Goal: Information Seeking & Learning: Learn about a topic

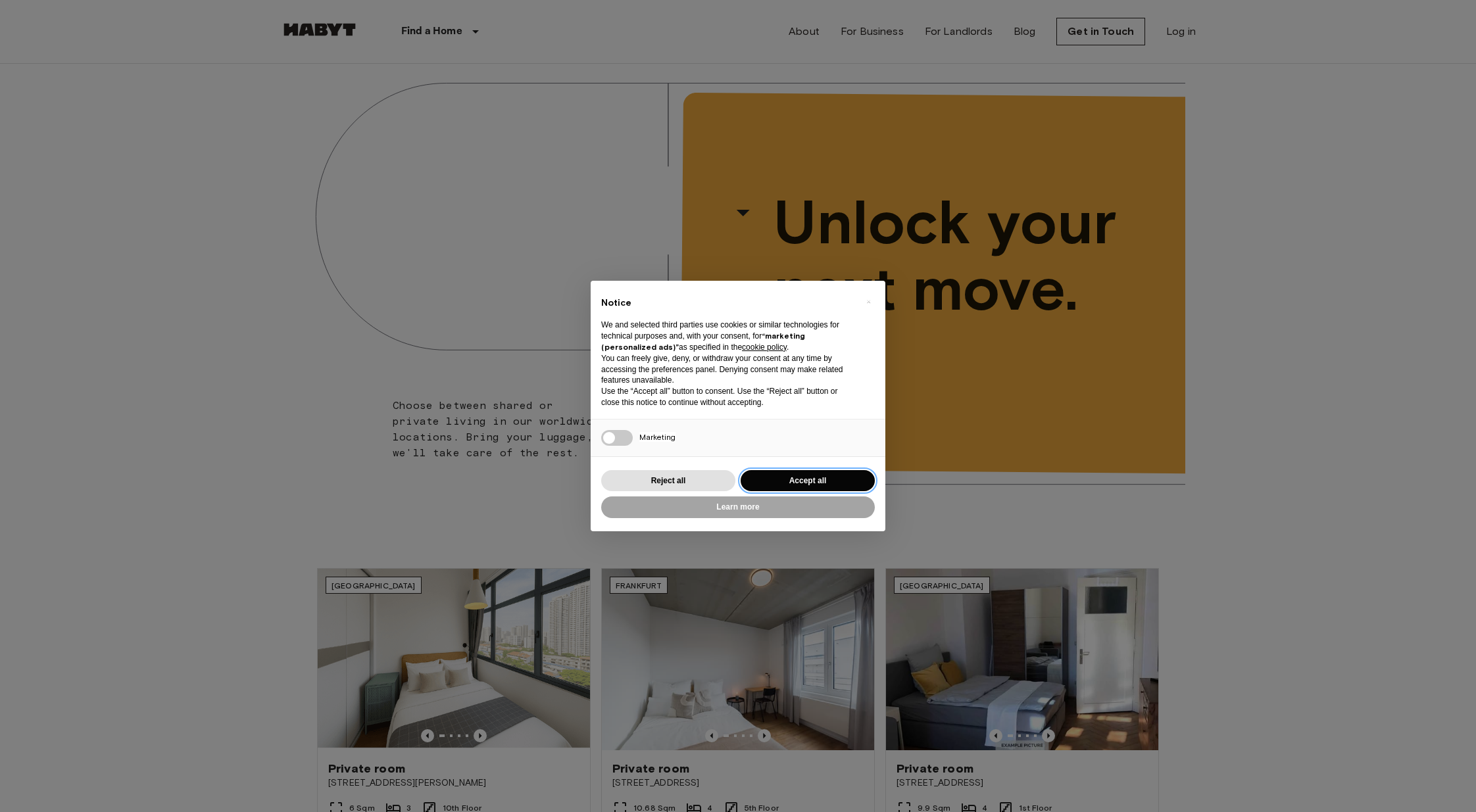
click at [763, 480] on button "Accept all" at bounding box center [807, 480] width 134 height 21
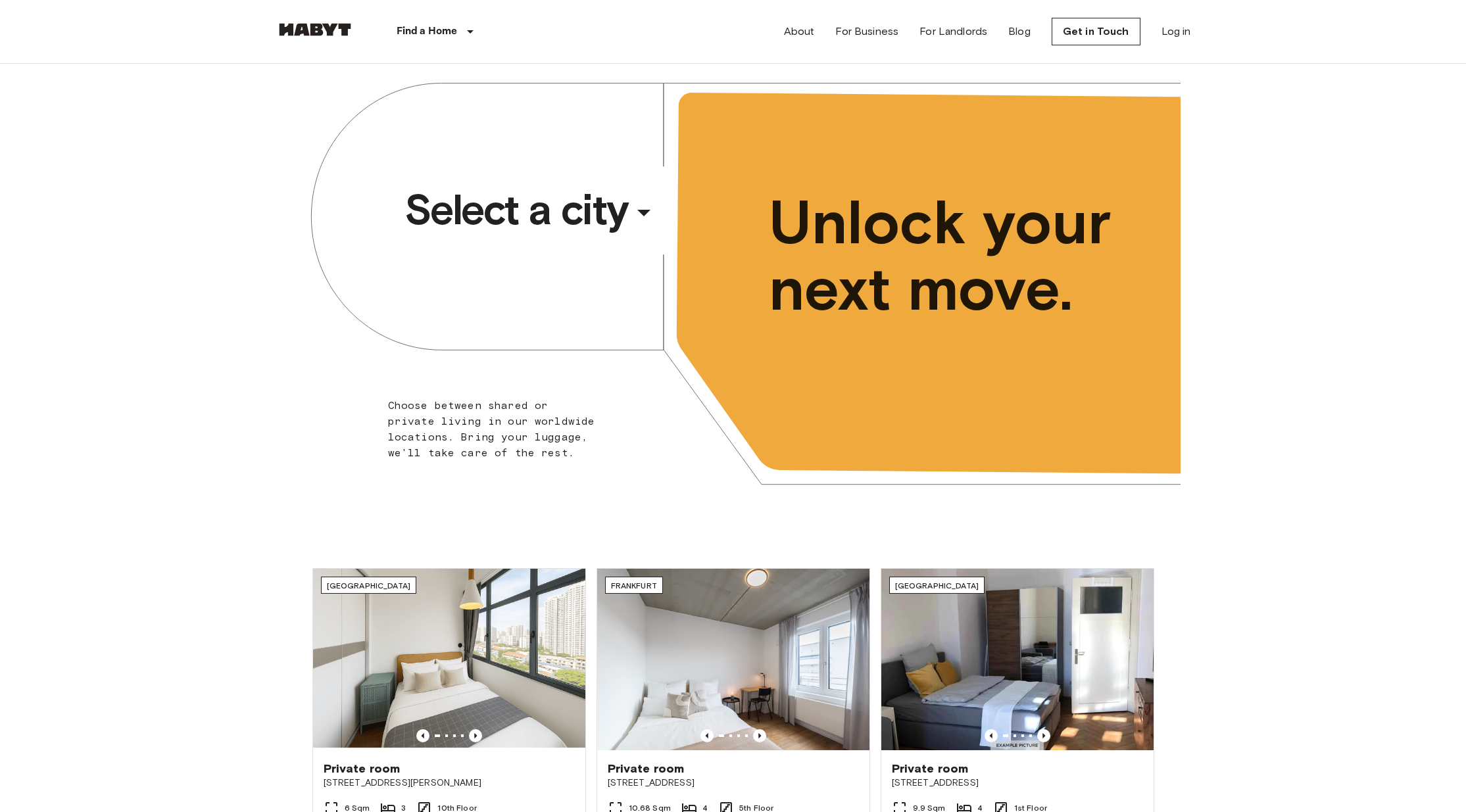
click at [634, 211] on div "​" at bounding box center [661, 223] width 136 height 27
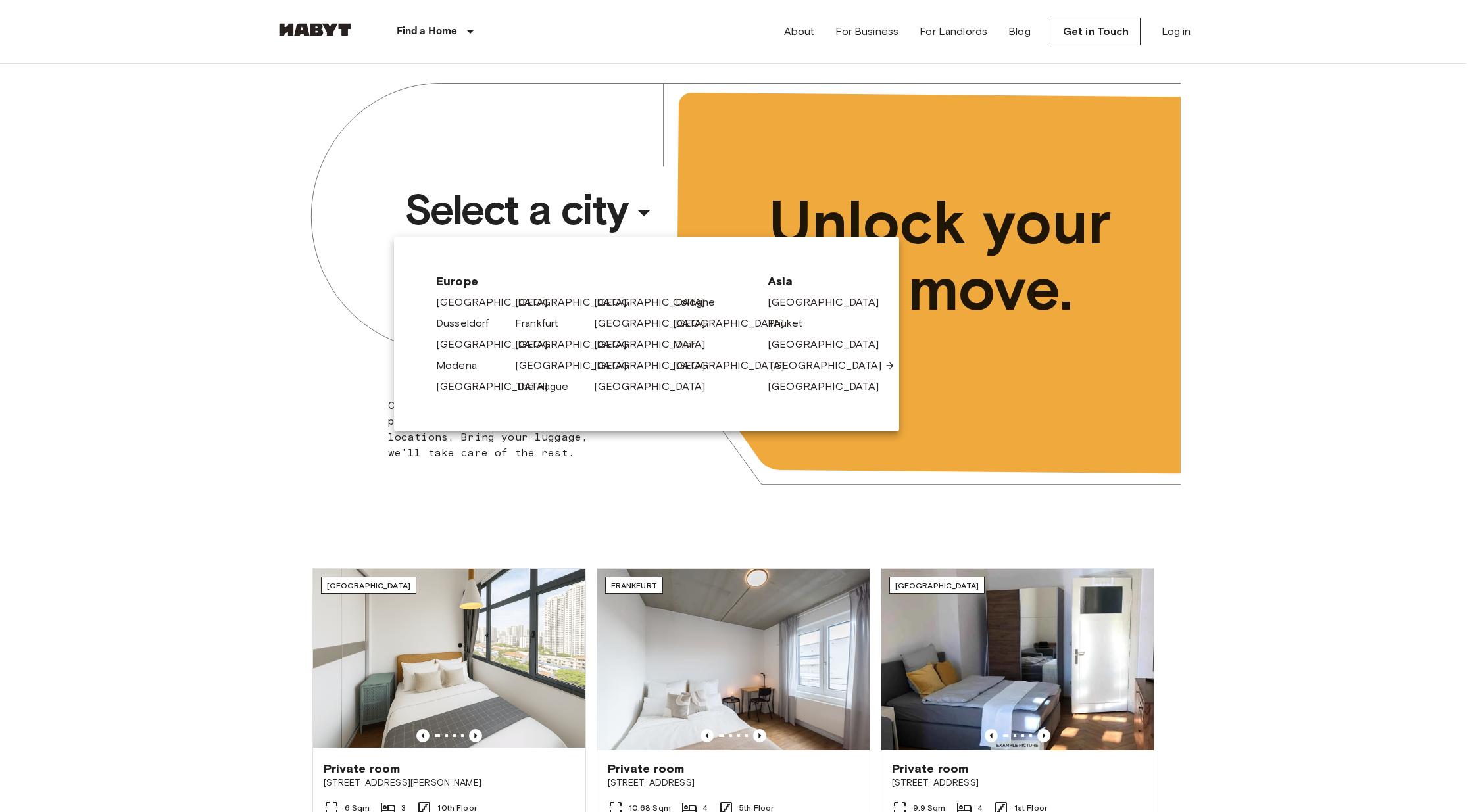
click at [788, 367] on link "[GEOGRAPHIC_DATA]" at bounding box center [833, 365] width 125 height 16
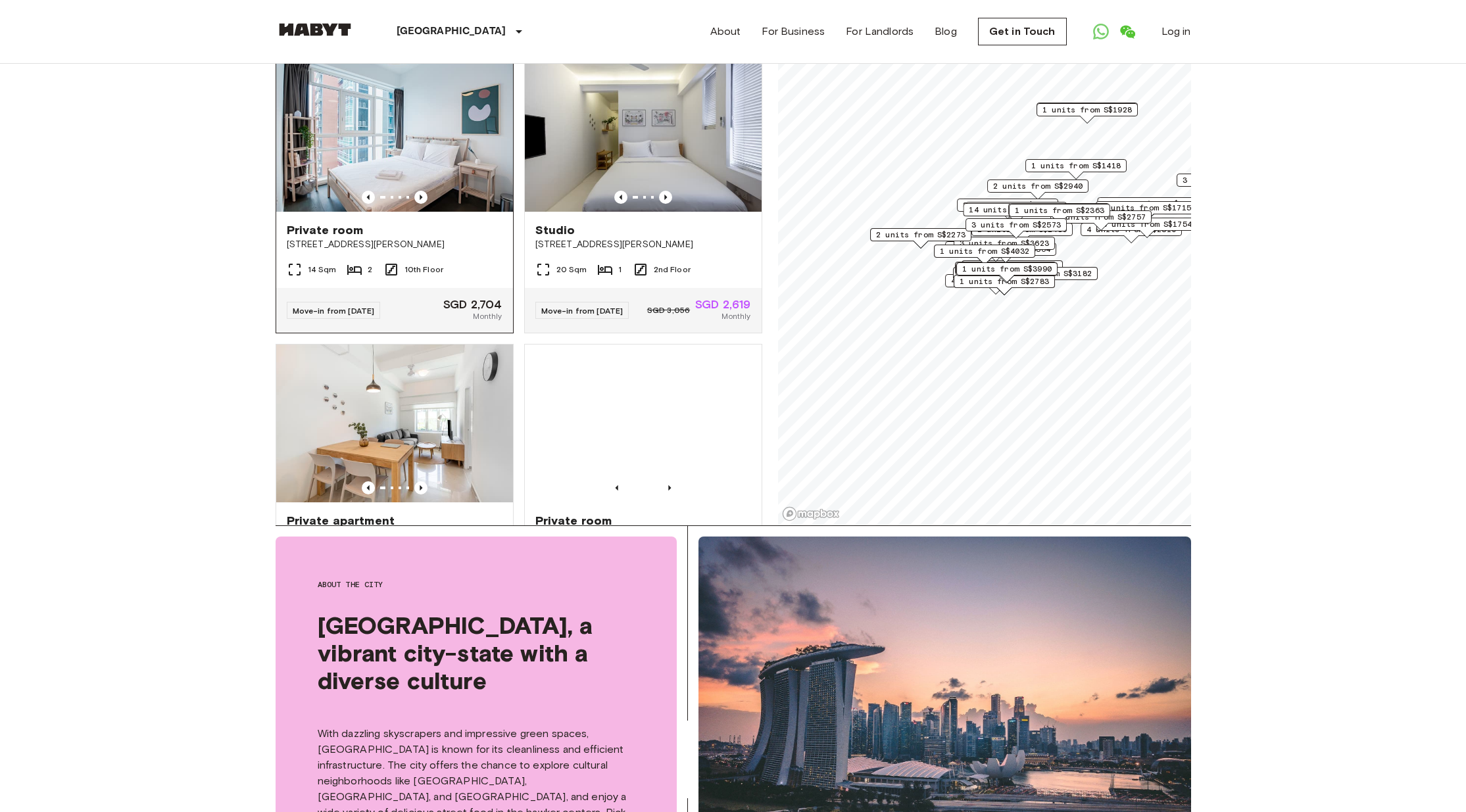
scroll to position [1544, 0]
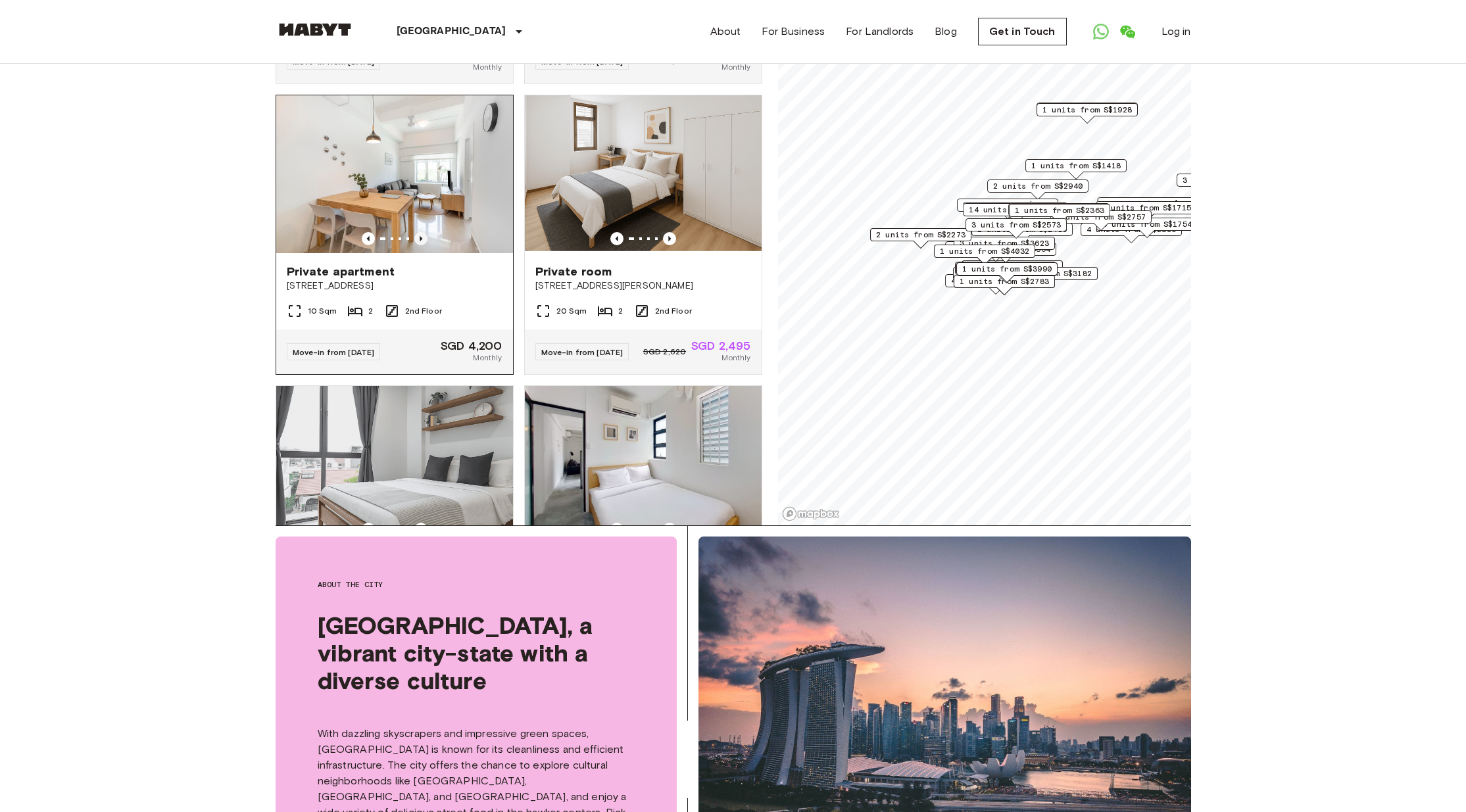
click at [420, 241] on icon "Previous image" at bounding box center [421, 239] width 3 height 5
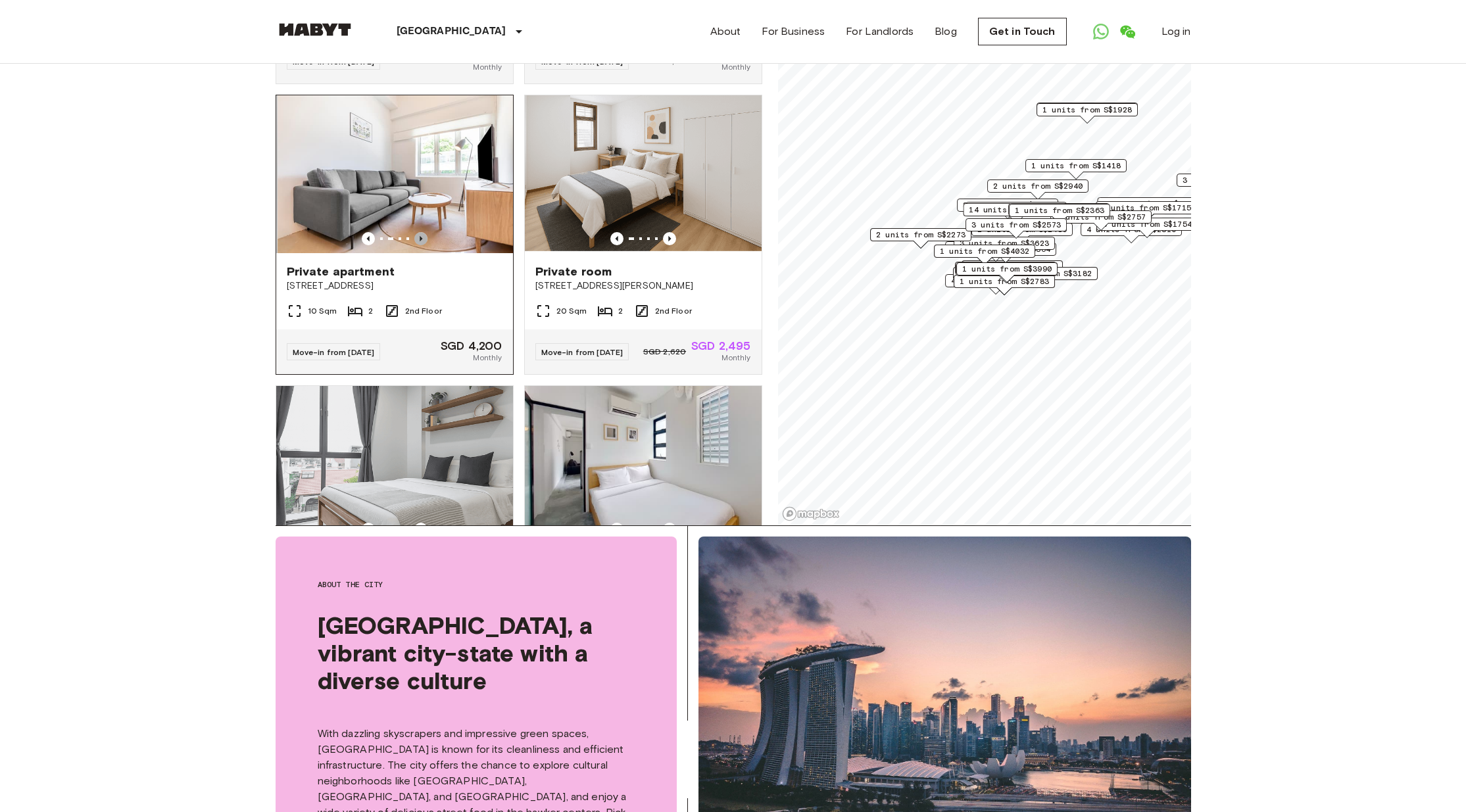
click at [420, 241] on icon "Previous image" at bounding box center [421, 239] width 3 height 5
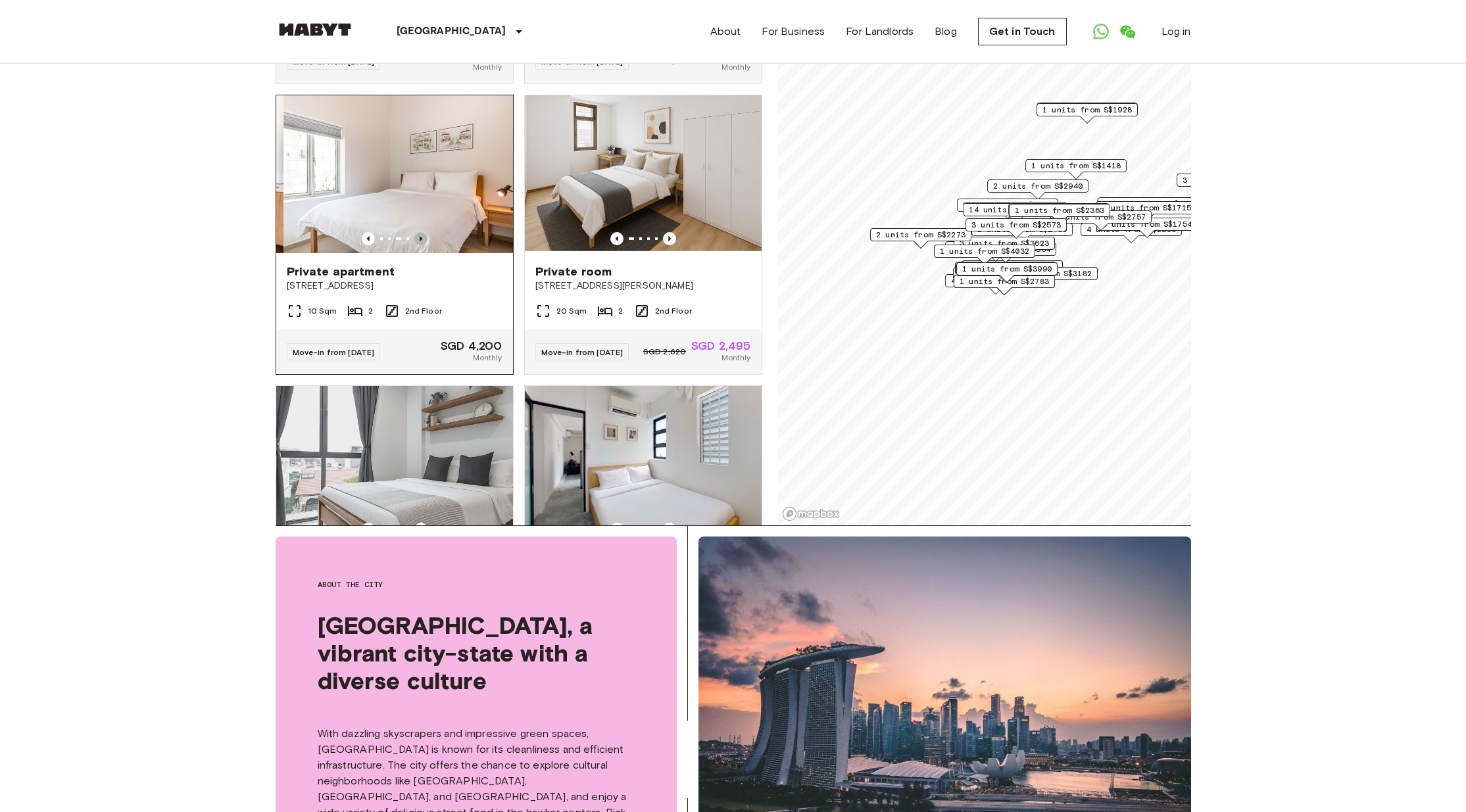
click at [420, 241] on icon "Previous image" at bounding box center [421, 239] width 3 height 5
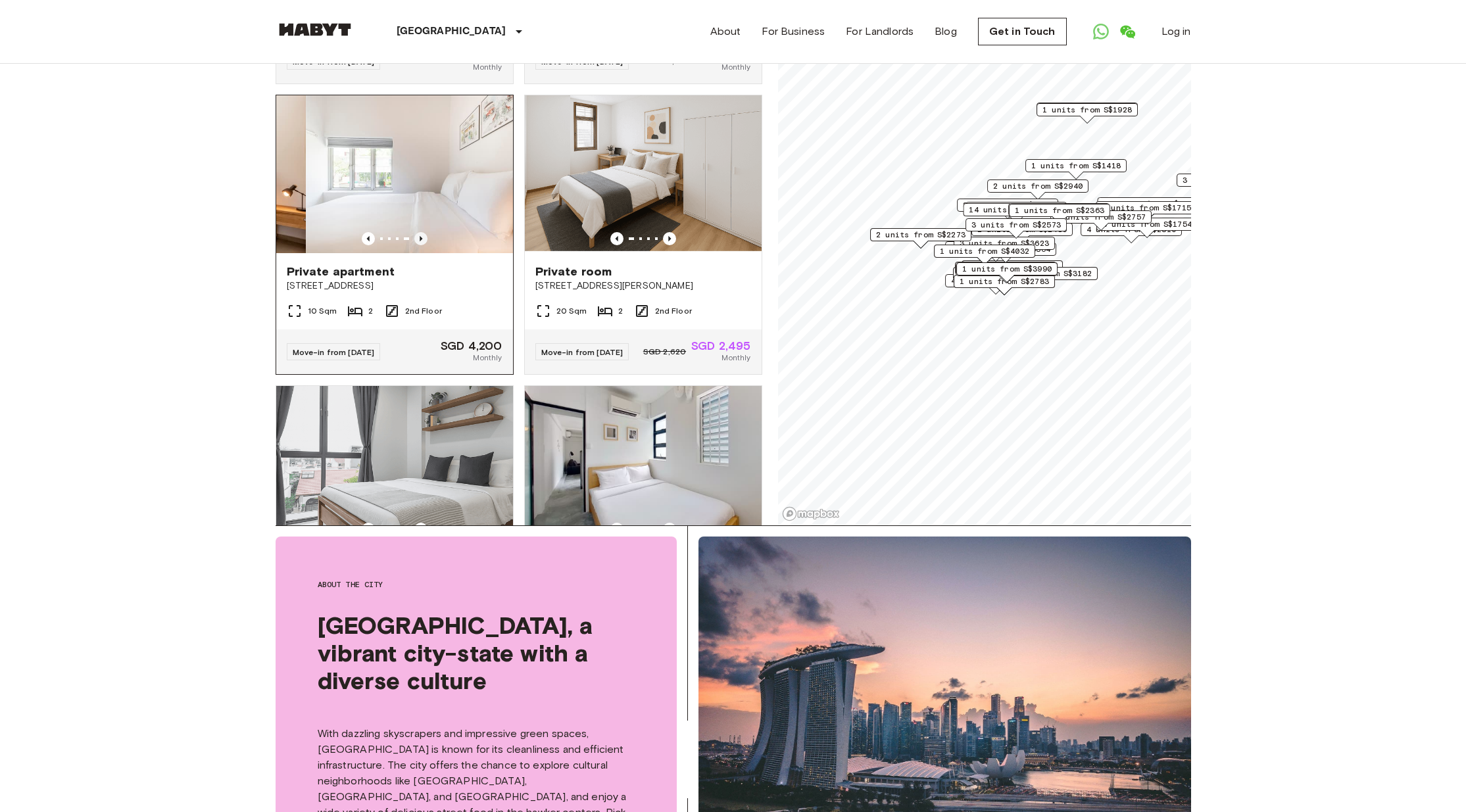
click at [420, 241] on icon "Previous image" at bounding box center [421, 239] width 3 height 5
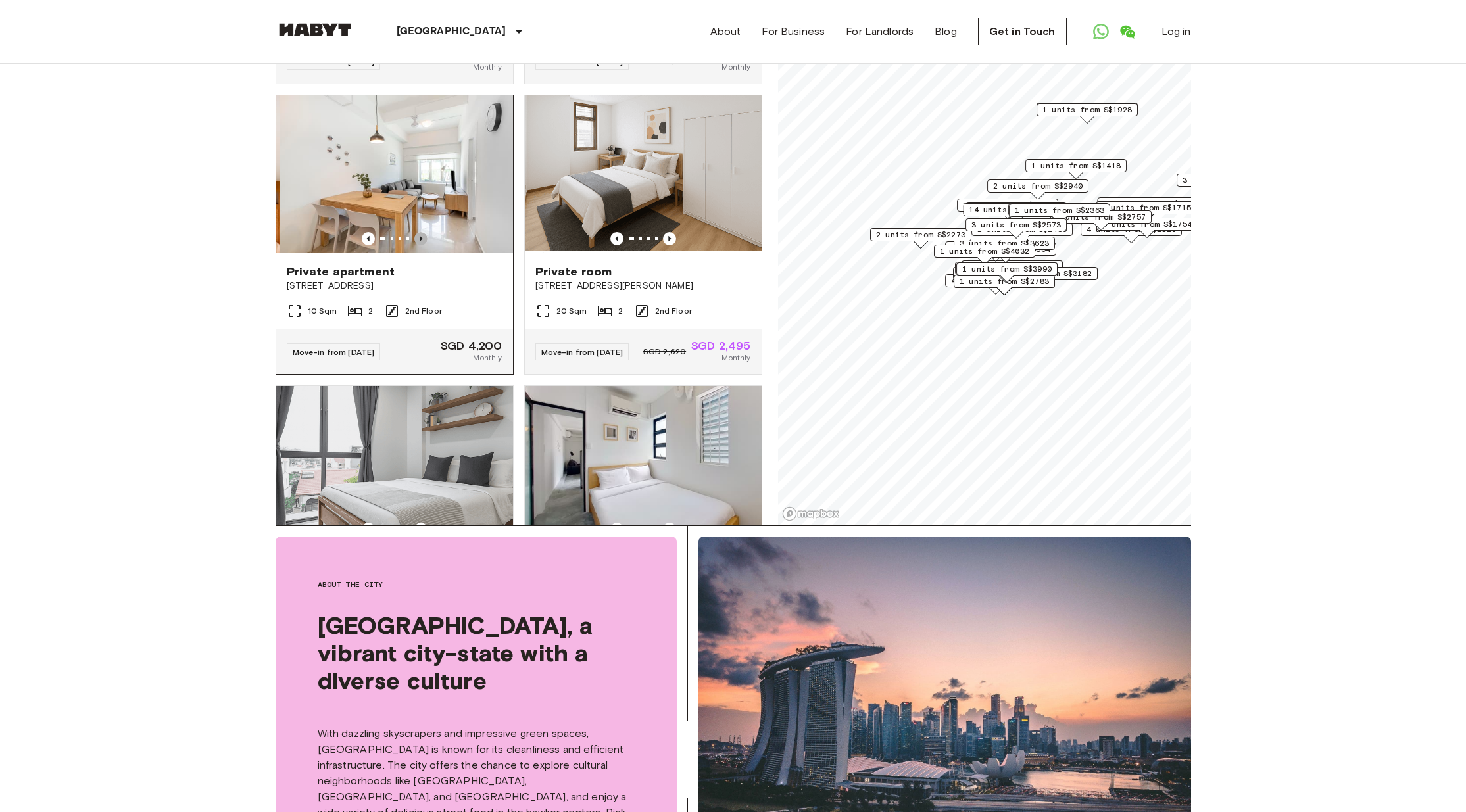
click at [420, 241] on icon "Previous image" at bounding box center [421, 239] width 3 height 5
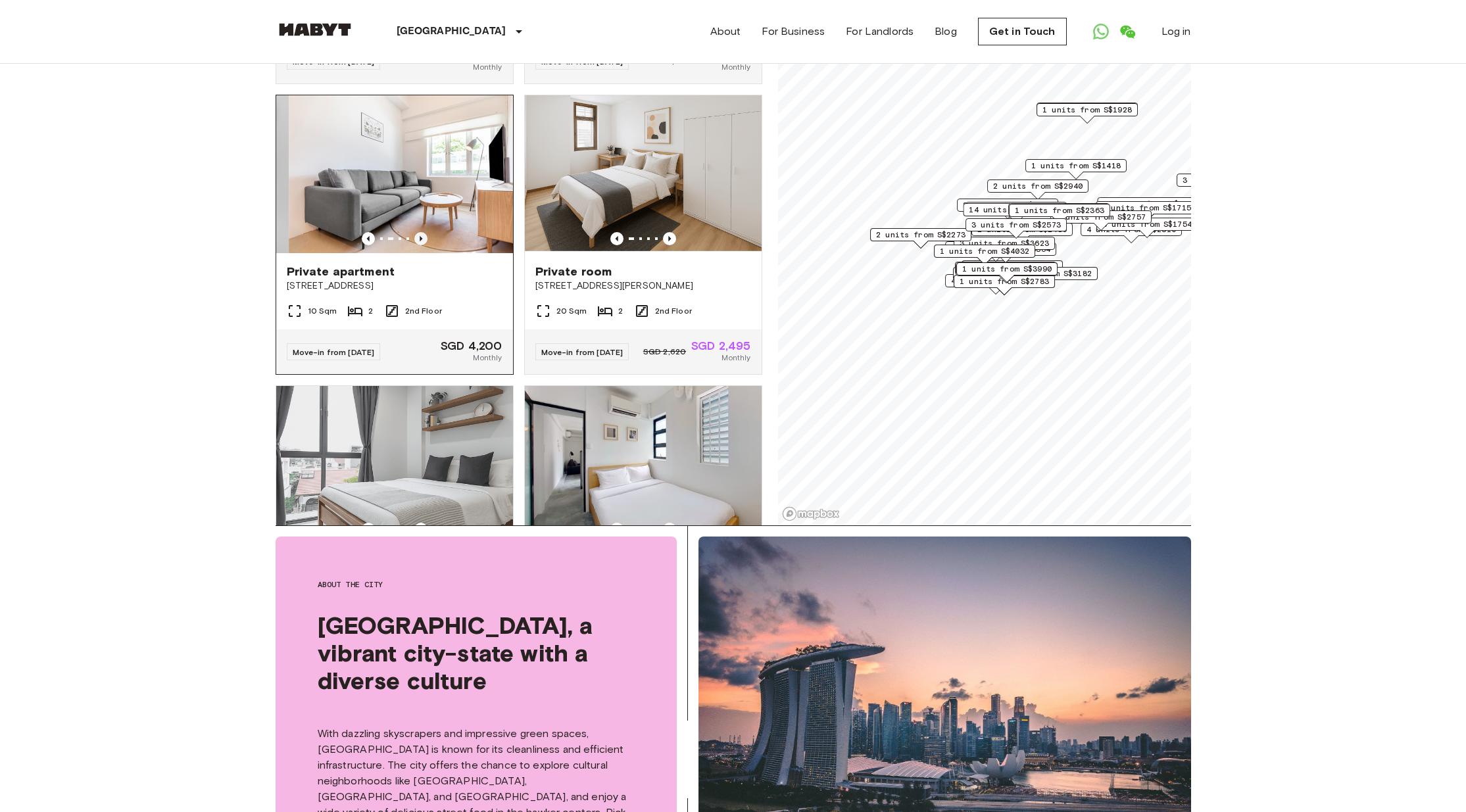
click at [420, 241] on icon "Previous image" at bounding box center [421, 239] width 3 height 5
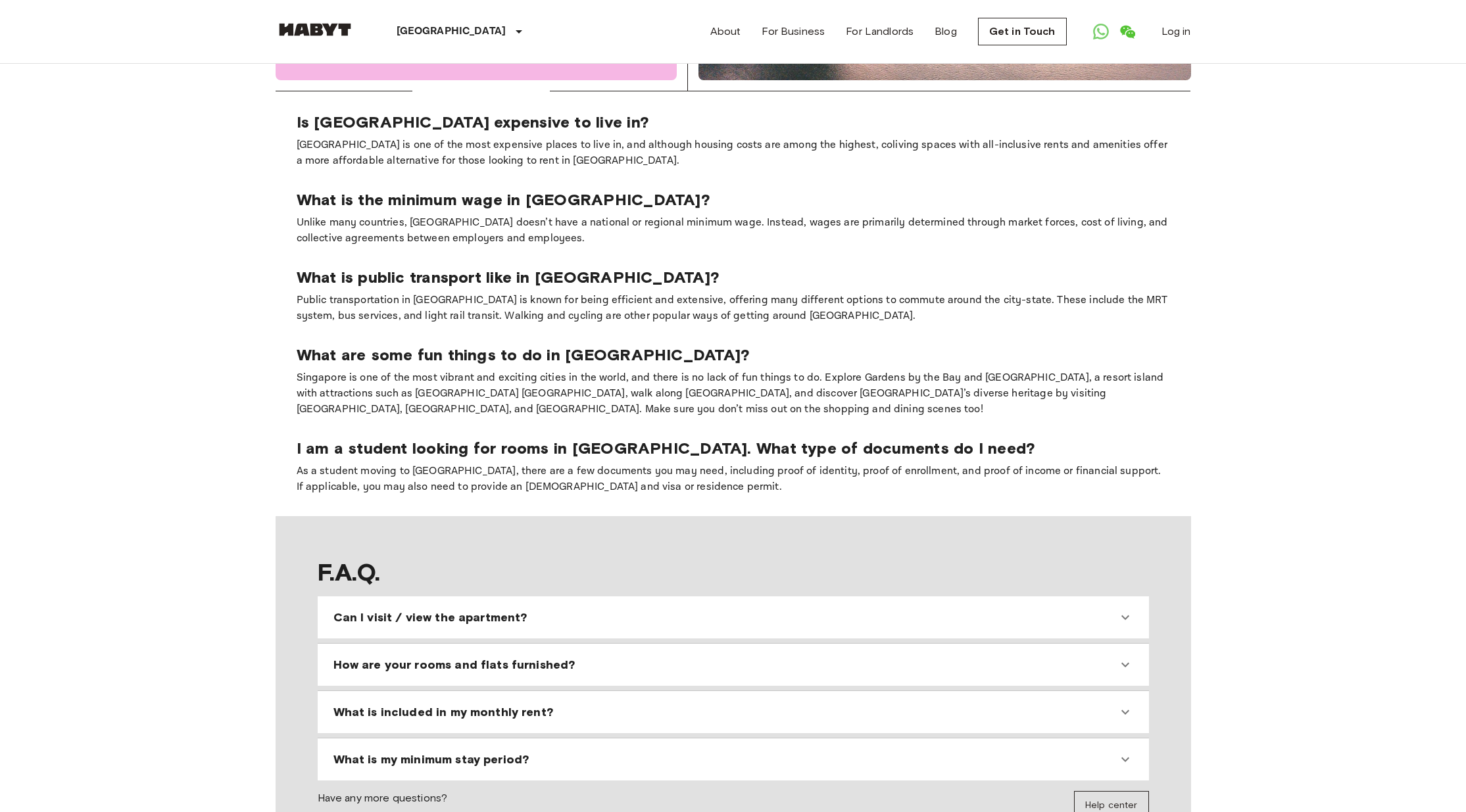
scroll to position [1247, 0]
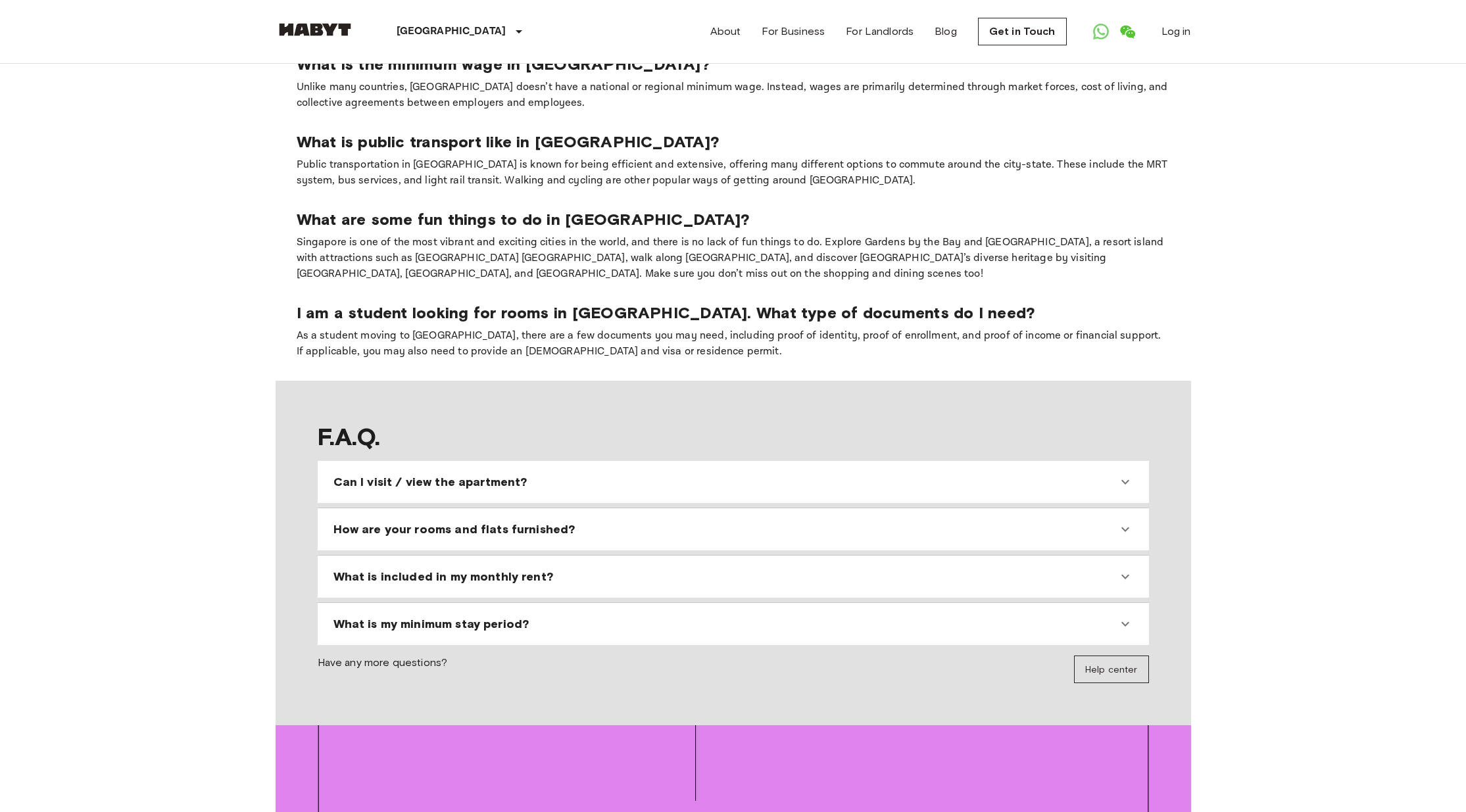
click at [375, 569] on span "What is included in my monthly rent?" at bounding box center [443, 577] width 219 height 16
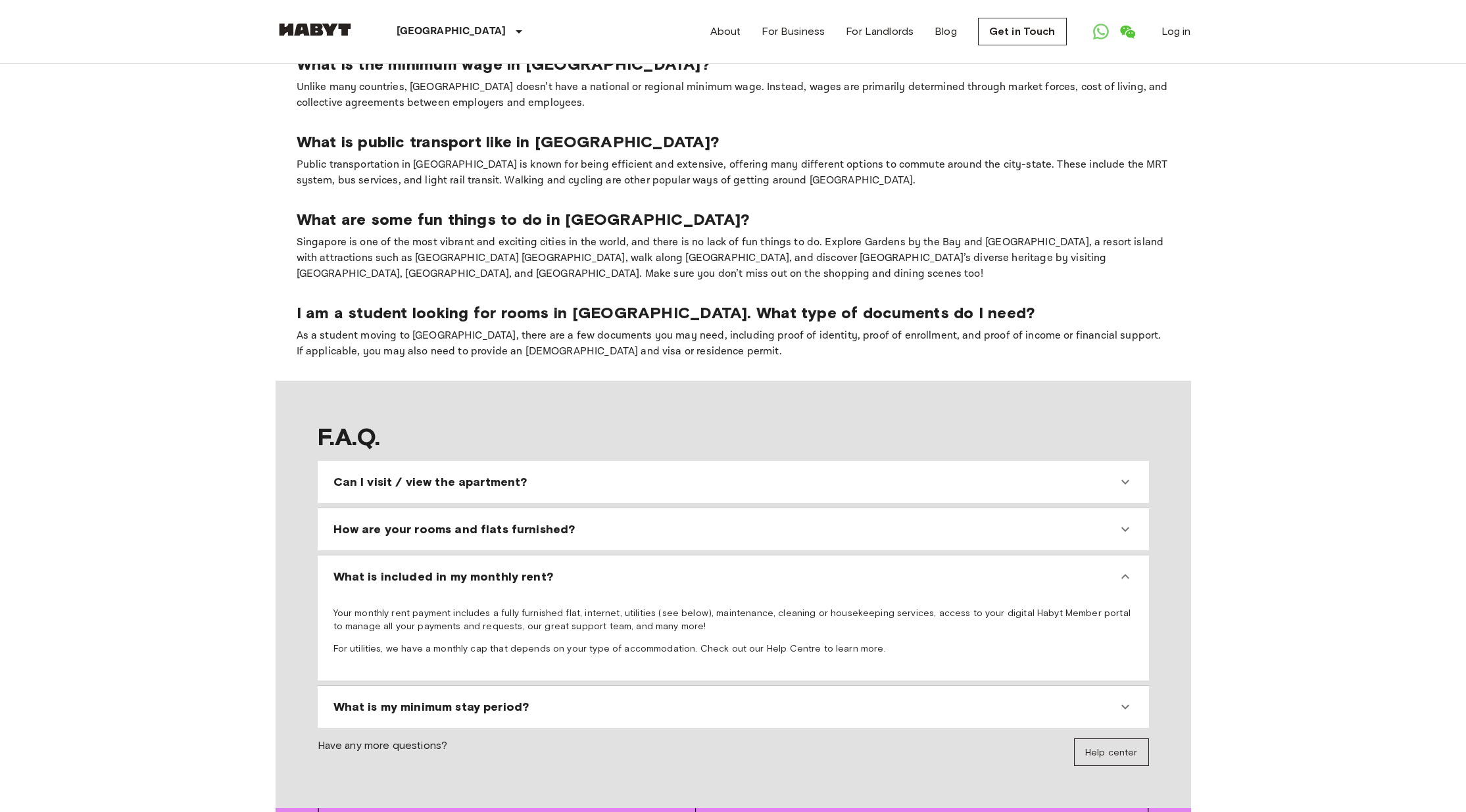
click at [385, 521] on span "How are your rooms and flats furnished?" at bounding box center [455, 529] width 242 height 16
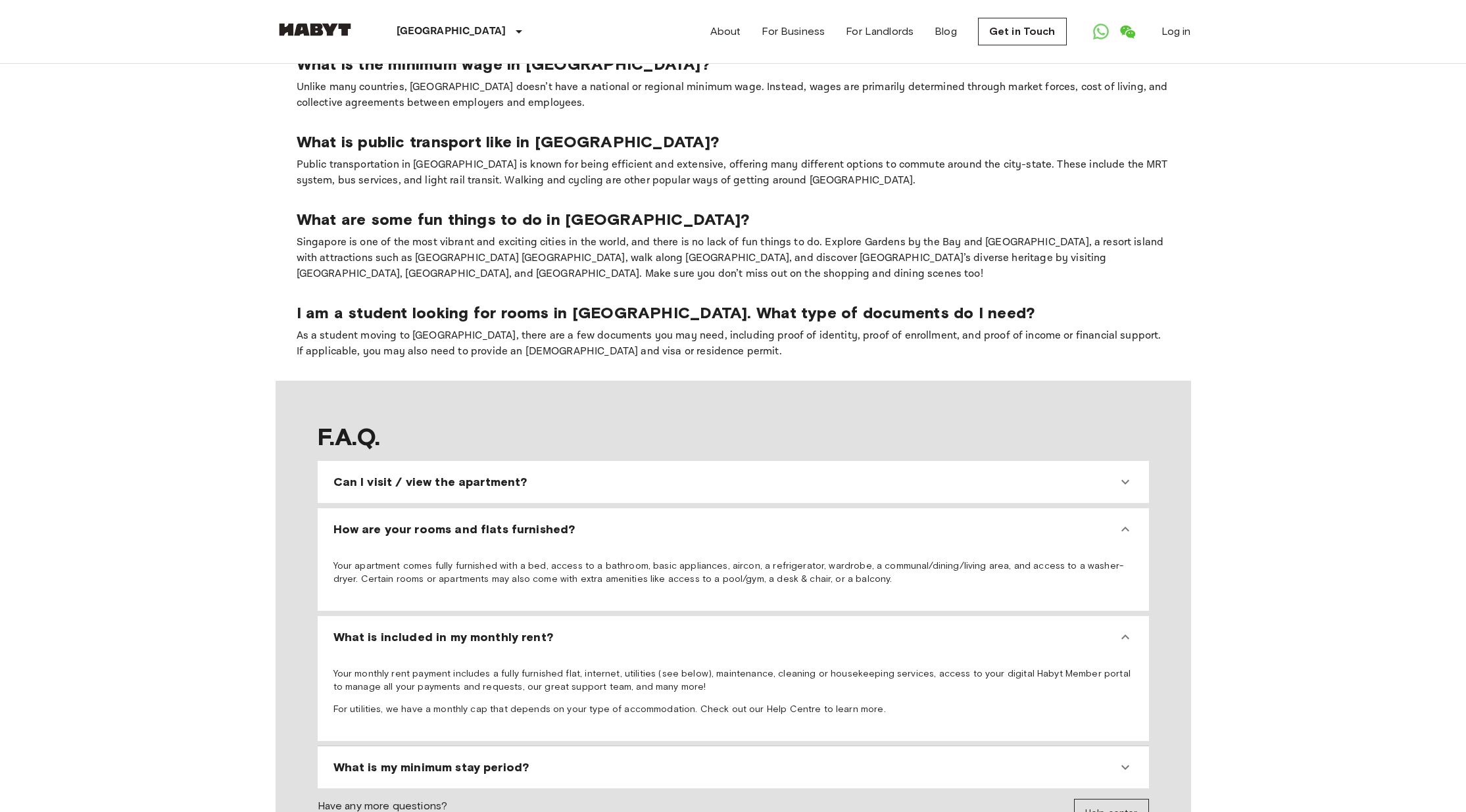
scroll to position [1603, 0]
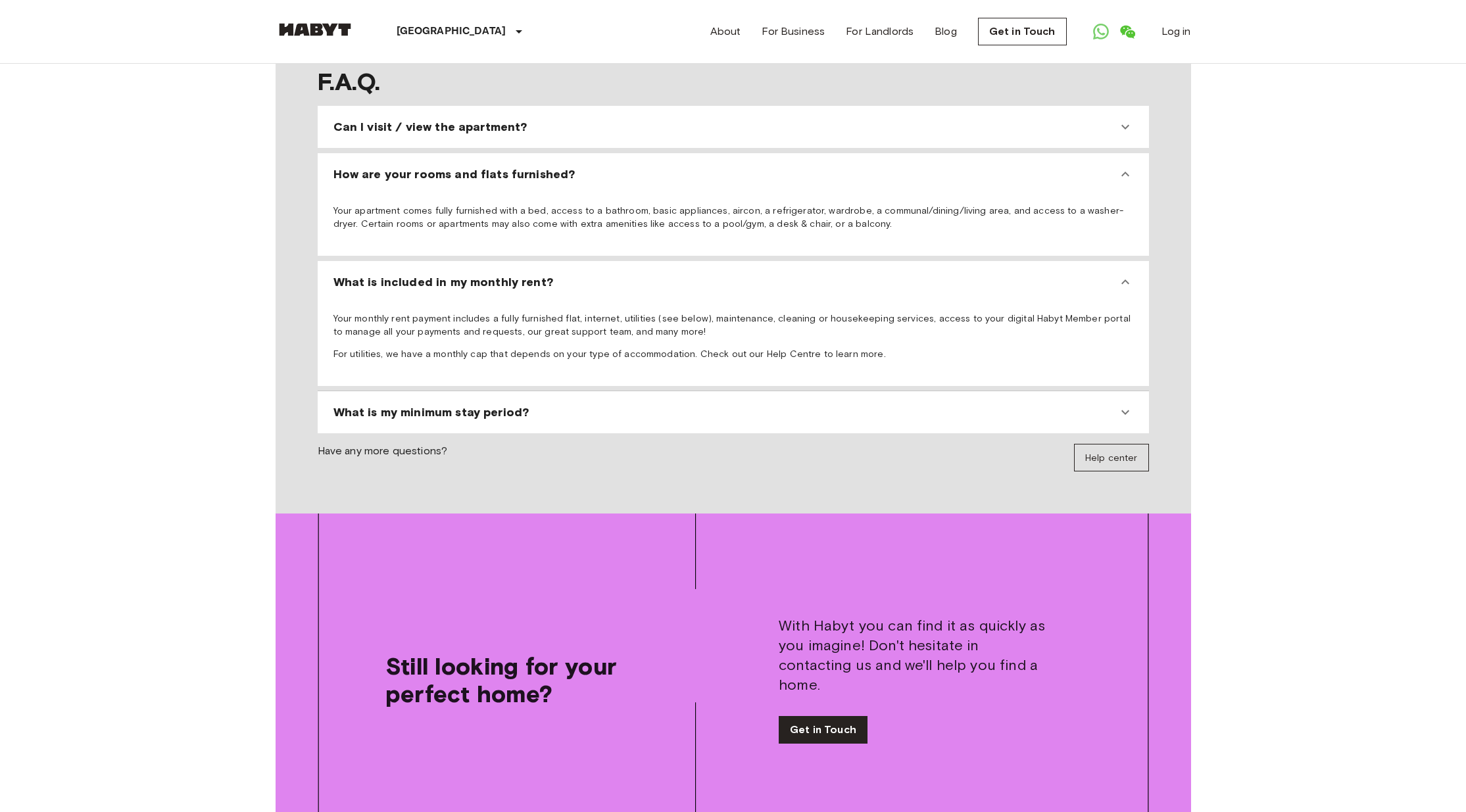
click at [451, 404] on span "What is my minimum stay period?" at bounding box center [432, 412] width 196 height 16
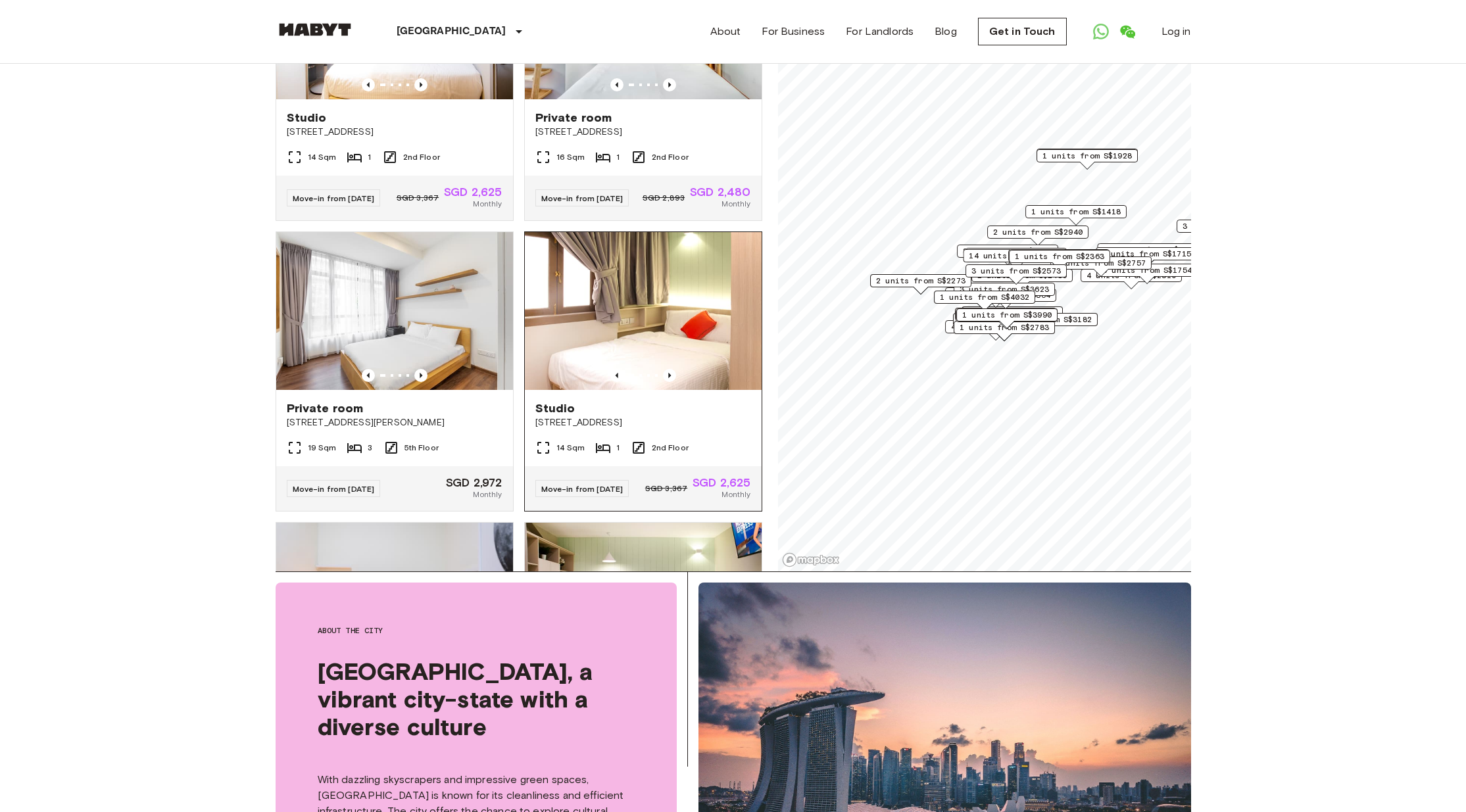
scroll to position [0, 0]
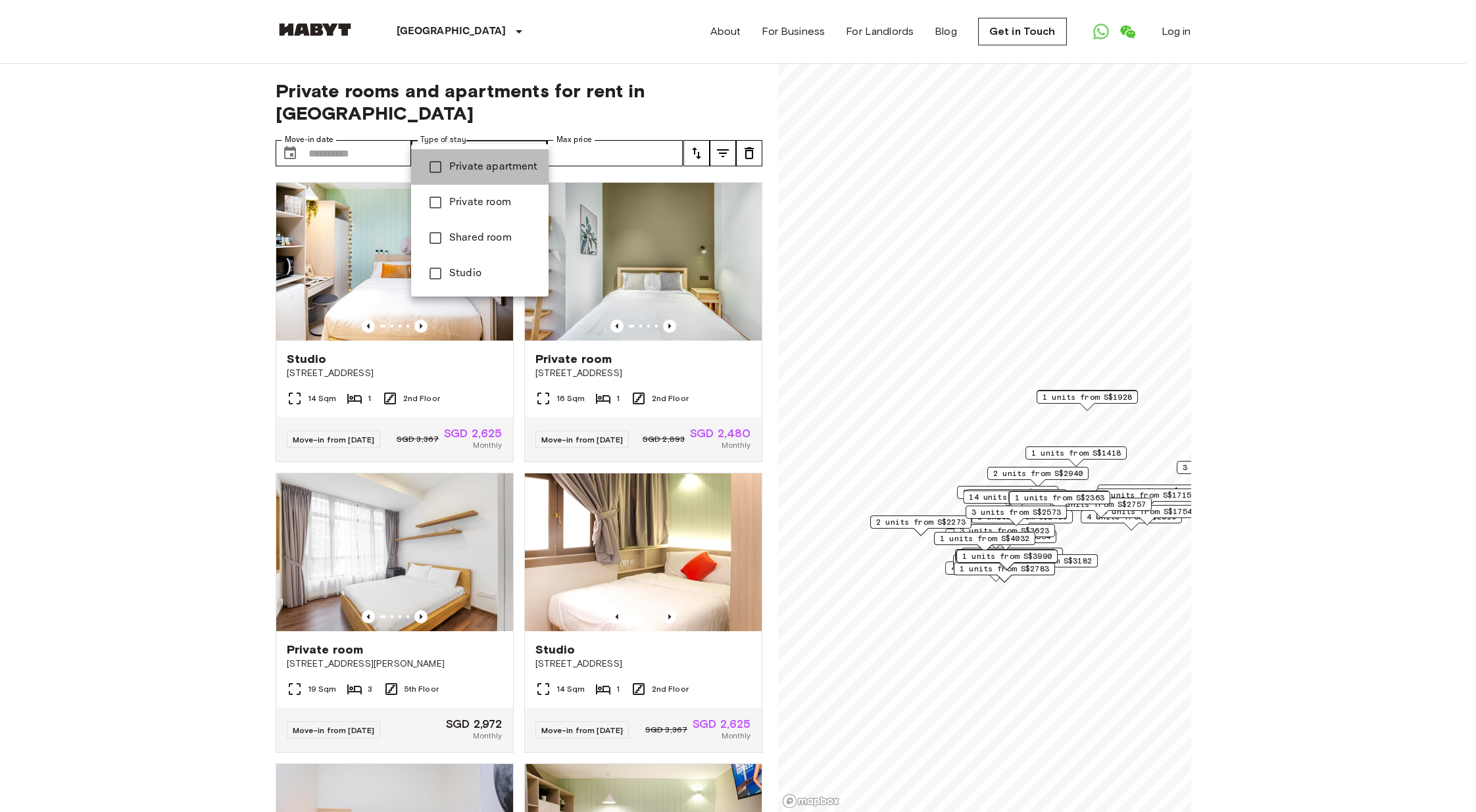
click at [505, 167] on span "Private apartment" at bounding box center [494, 167] width 89 height 16
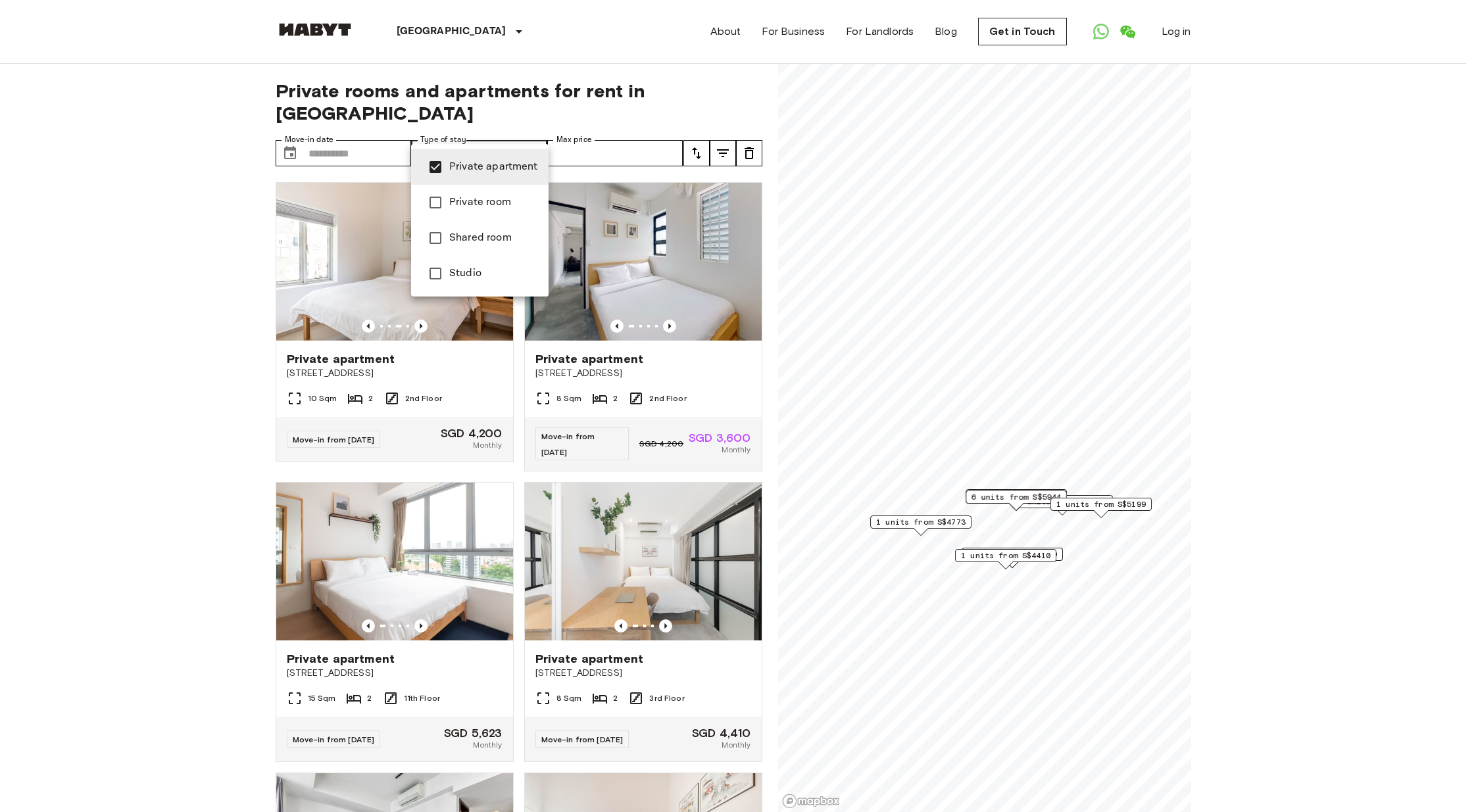
type input "**********"
click at [194, 254] on div at bounding box center [738, 406] width 1476 height 812
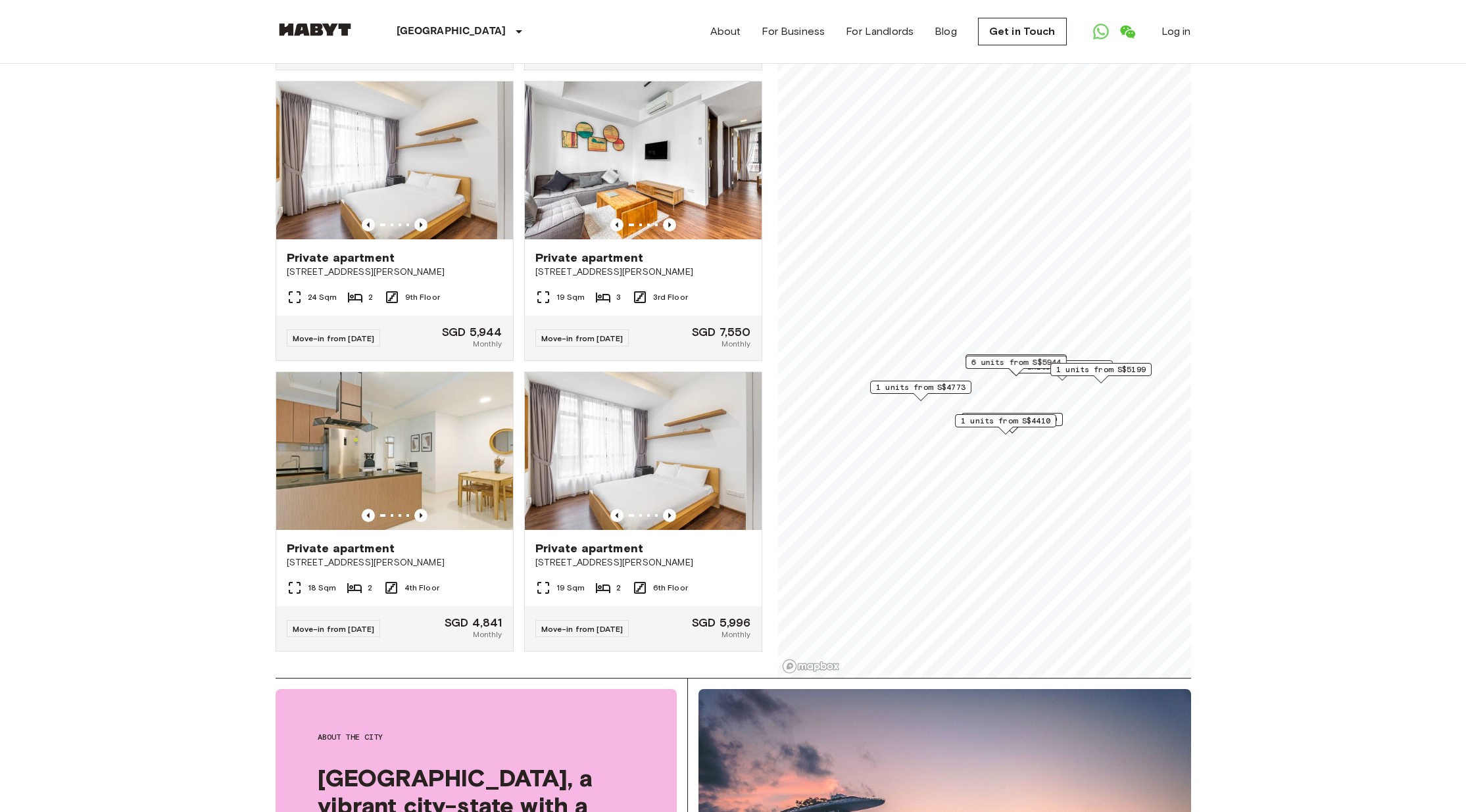
scroll to position [152, 0]
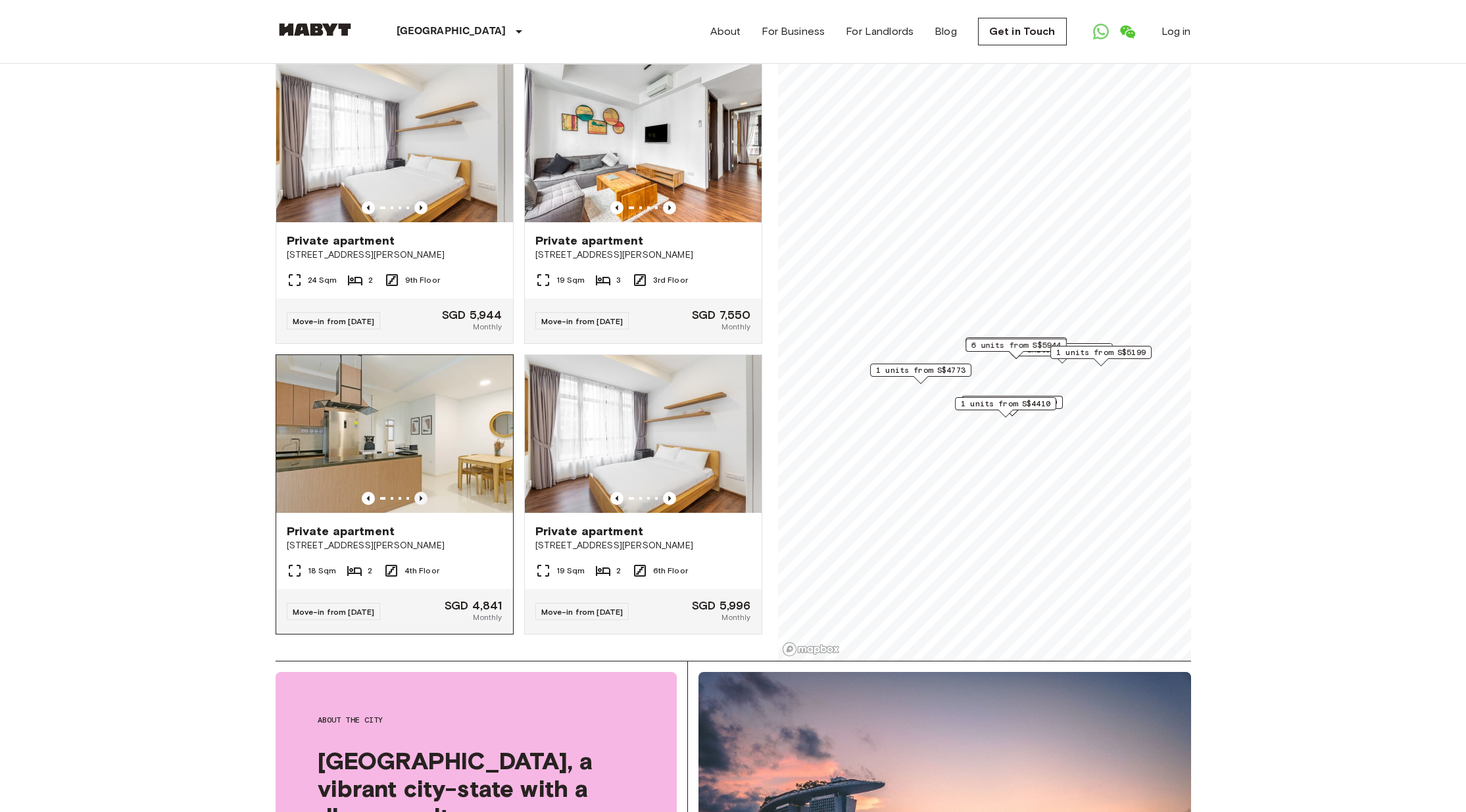
click at [416, 492] on icon "Previous image" at bounding box center [421, 498] width 13 height 13
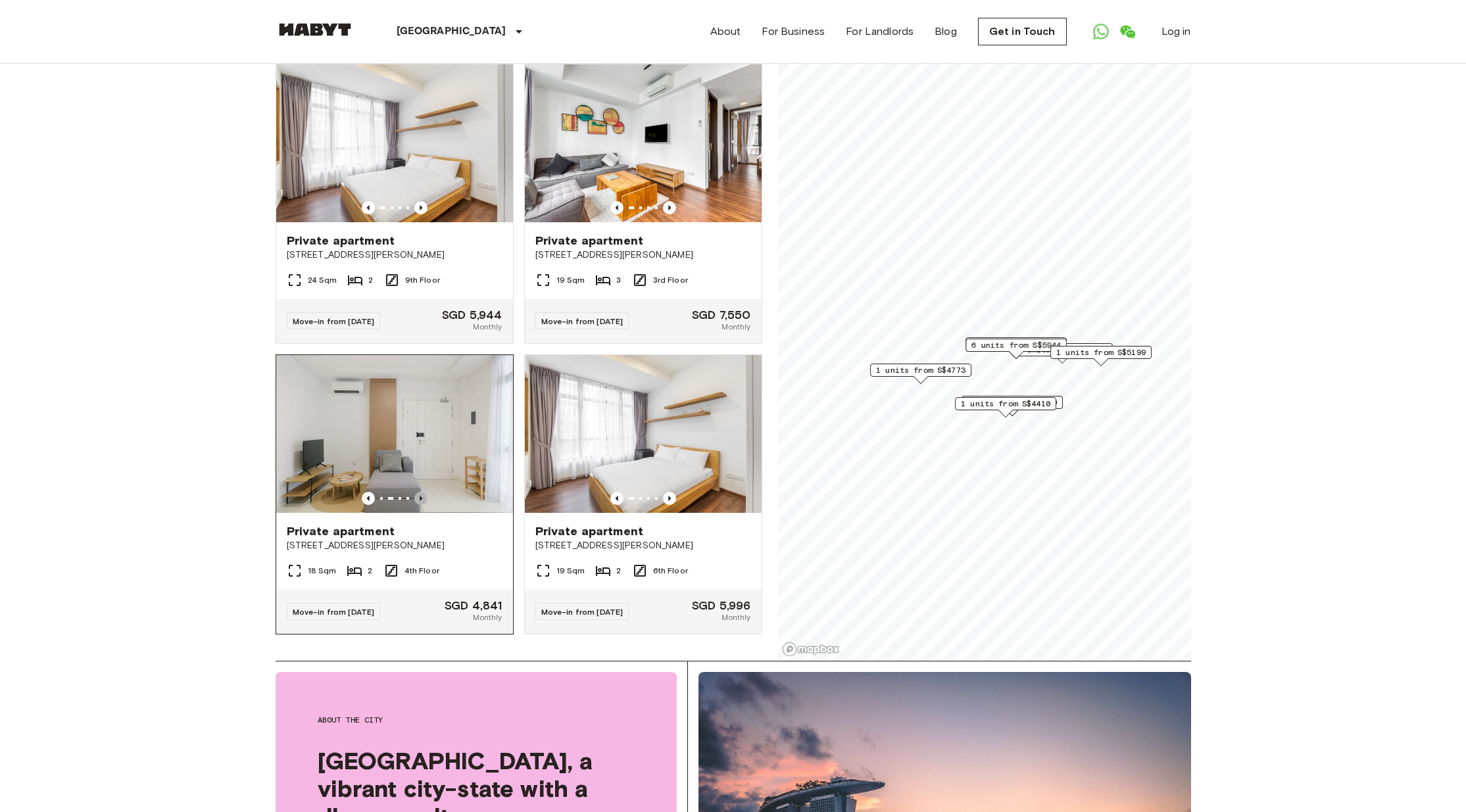
click at [416, 492] on icon "Previous image" at bounding box center [421, 498] width 13 height 13
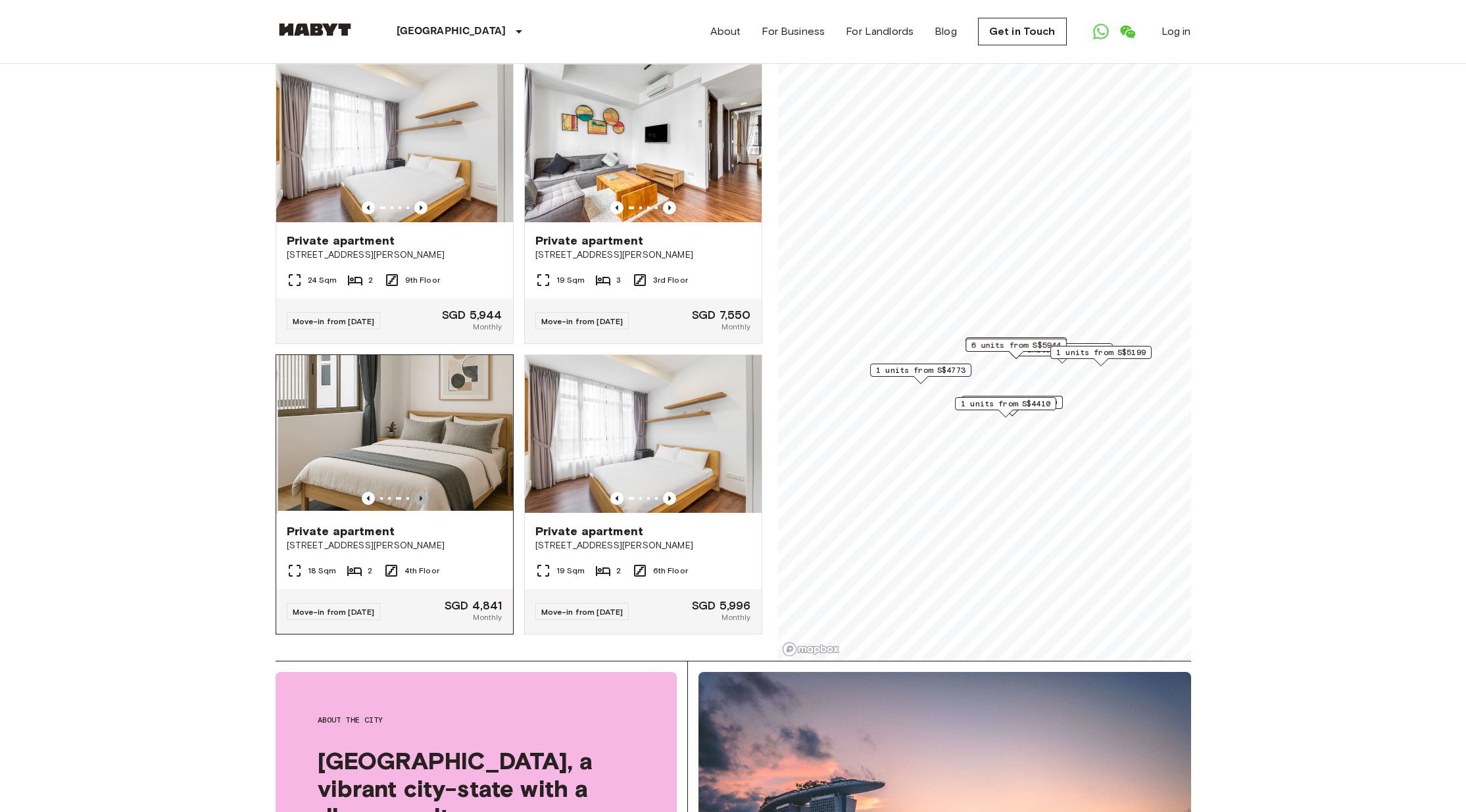
click at [416, 492] on icon "Previous image" at bounding box center [421, 498] width 13 height 13
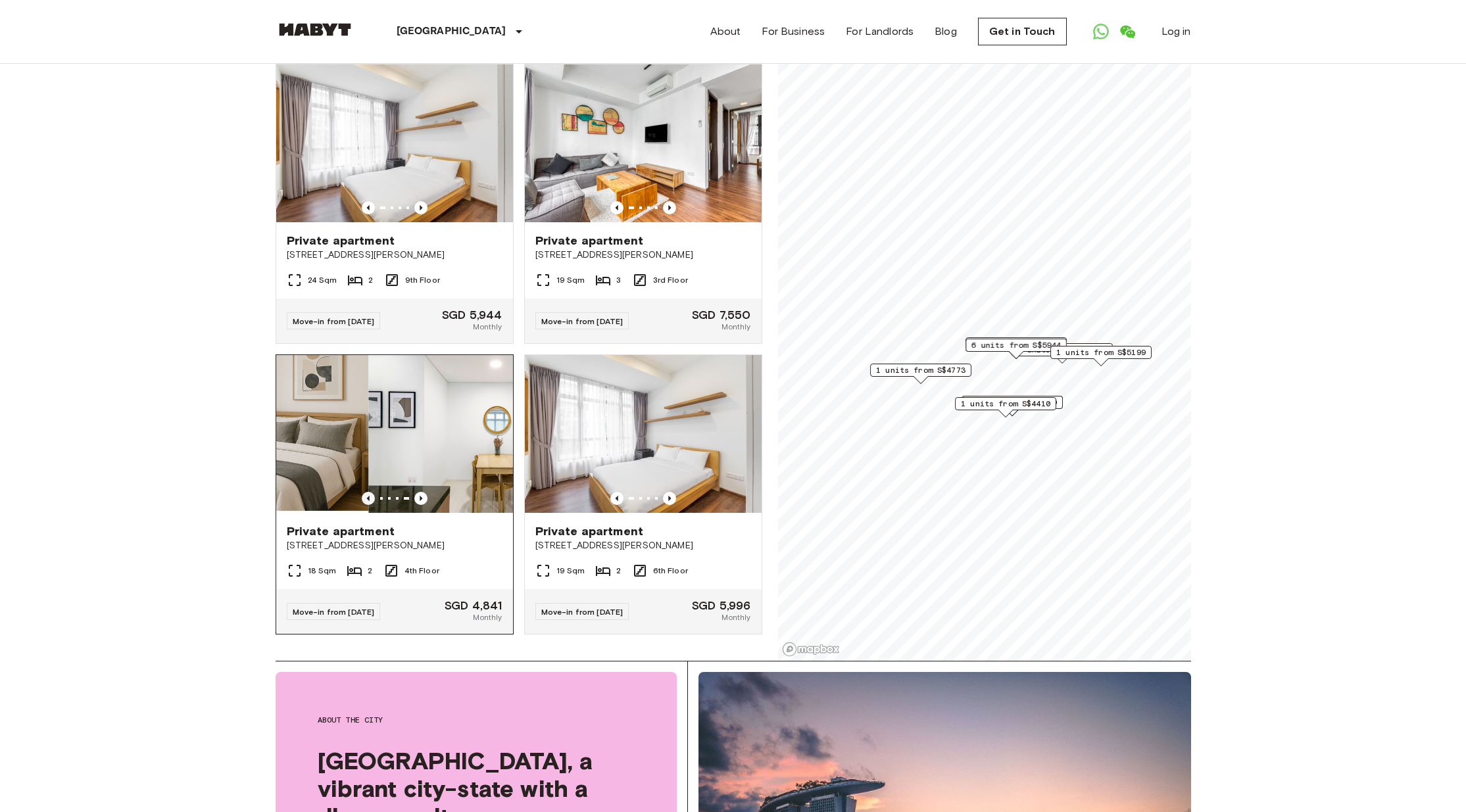
click at [364, 492] on icon "Previous image" at bounding box center [368, 498] width 13 height 13
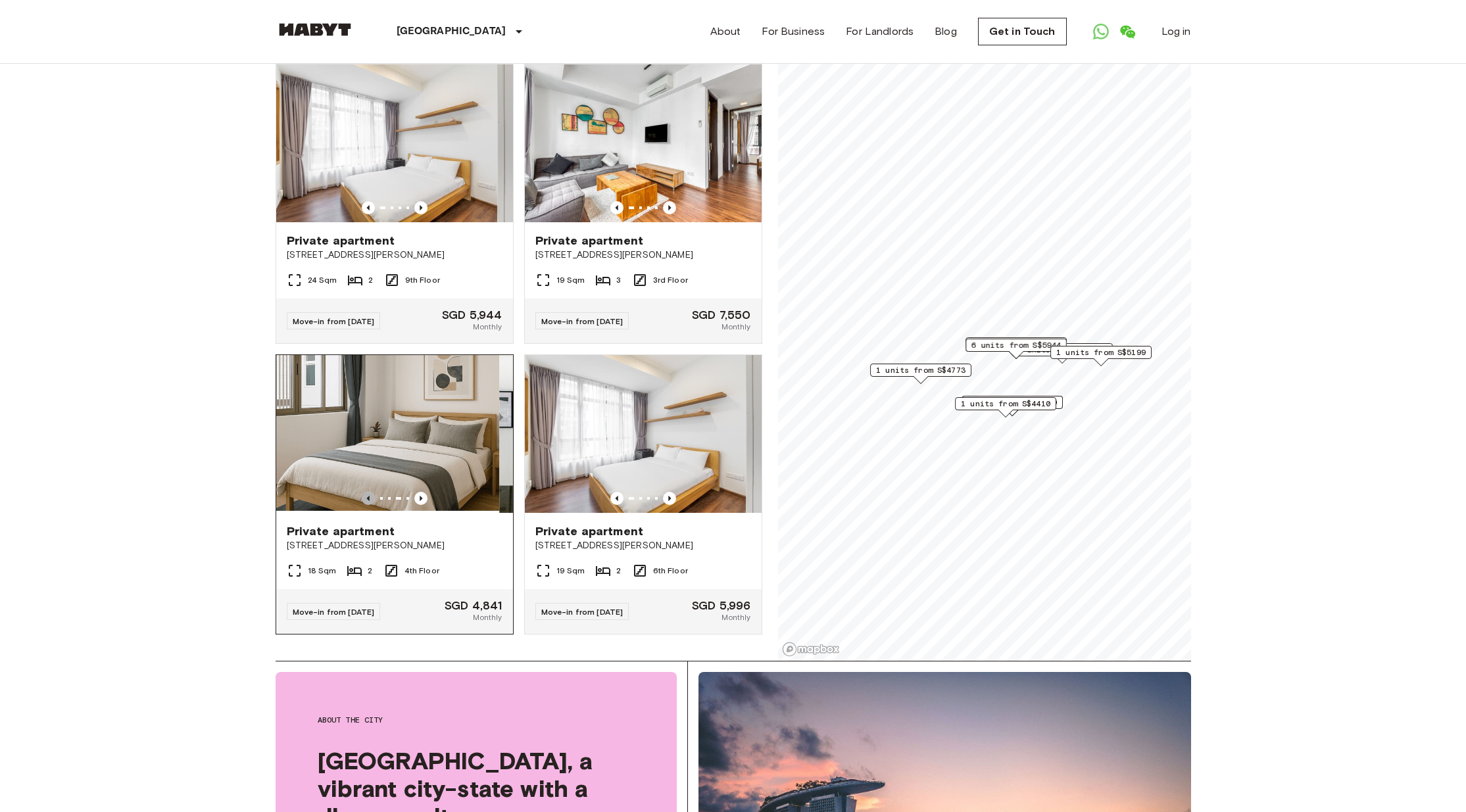
click at [364, 492] on icon "Previous image" at bounding box center [368, 498] width 13 height 13
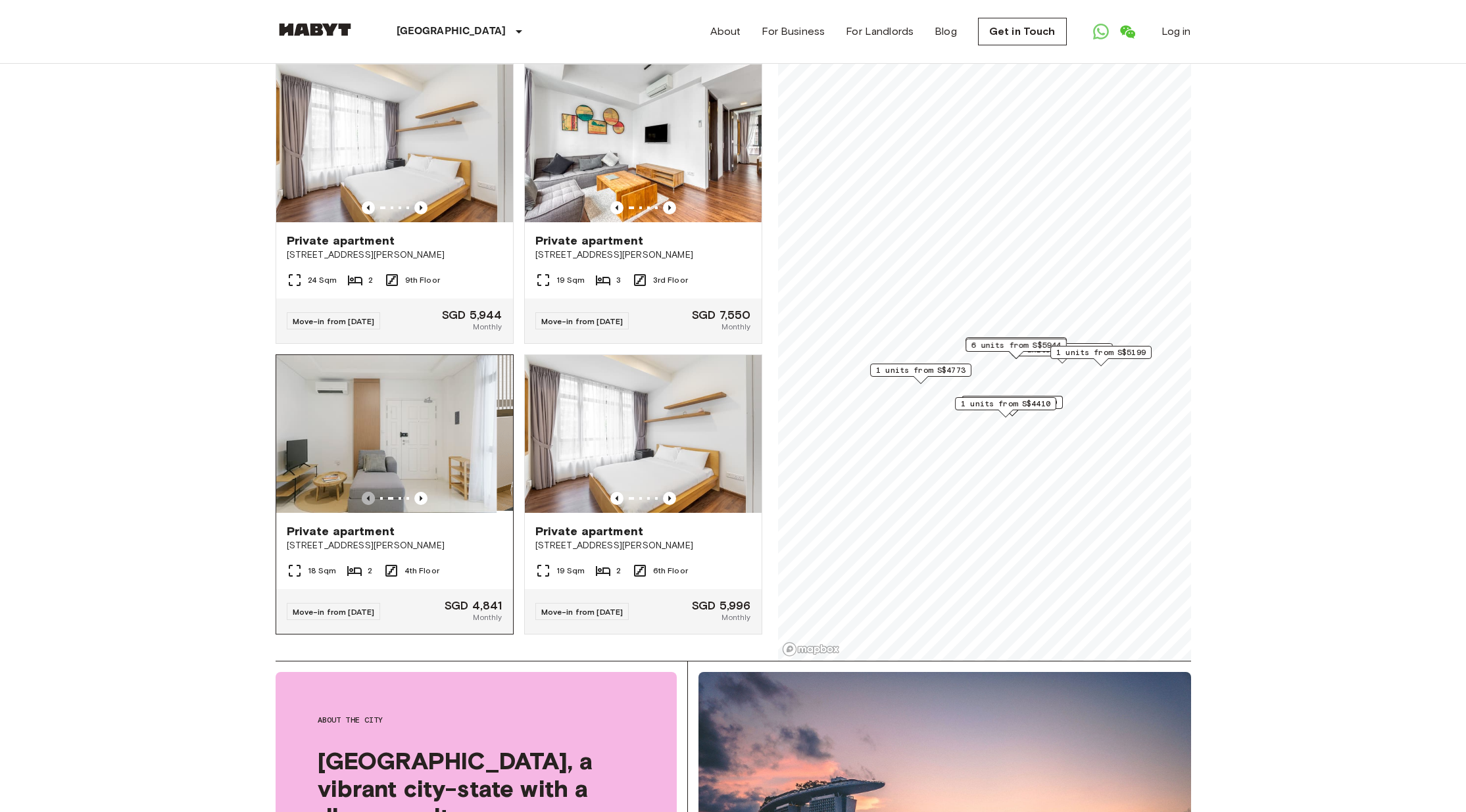
click at [364, 492] on icon "Previous image" at bounding box center [368, 498] width 13 height 13
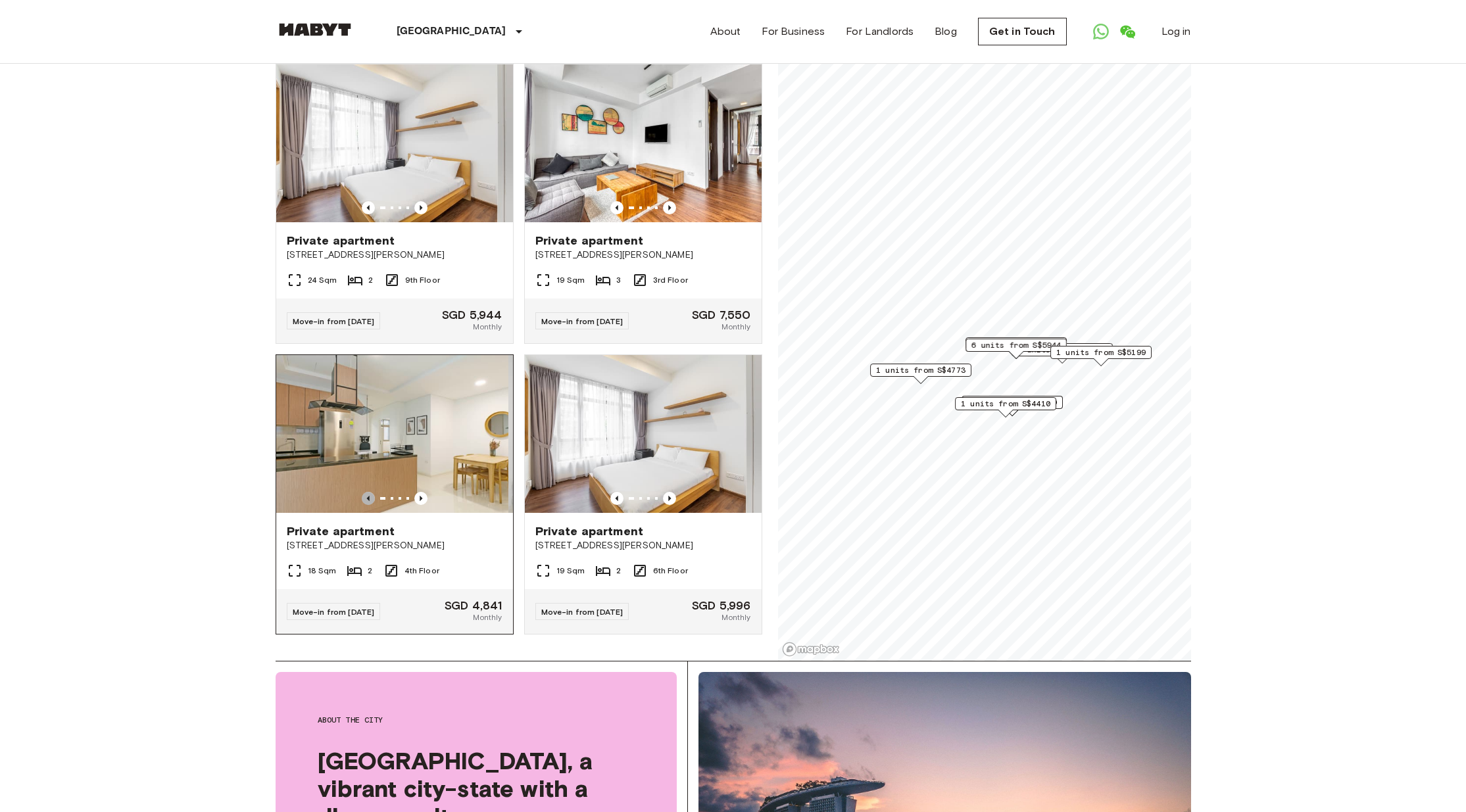
click at [364, 492] on icon "Previous image" at bounding box center [368, 498] width 13 height 13
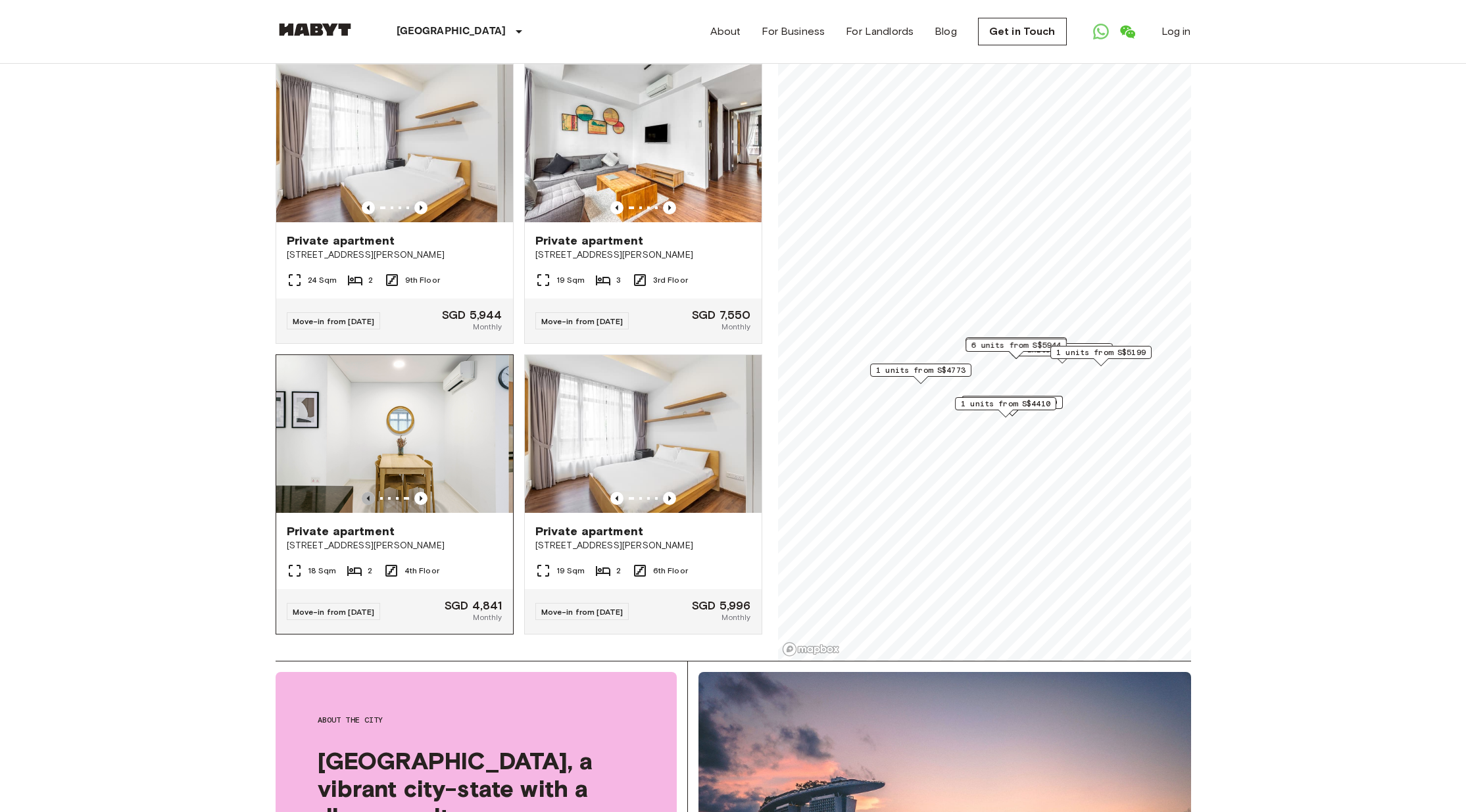
click at [364, 492] on icon "Previous image" at bounding box center [368, 498] width 13 height 13
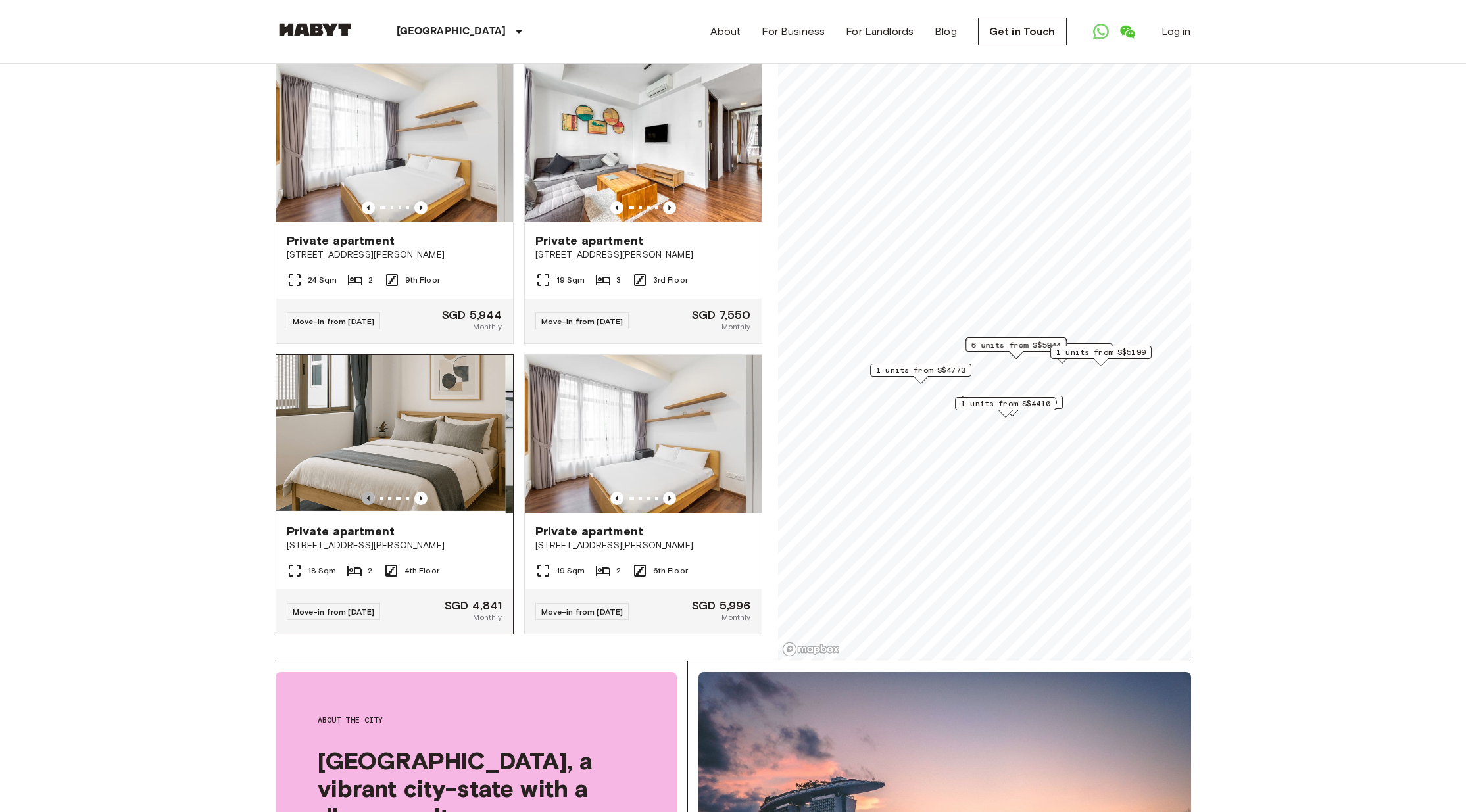
click at [364, 492] on icon "Previous image" at bounding box center [368, 498] width 13 height 13
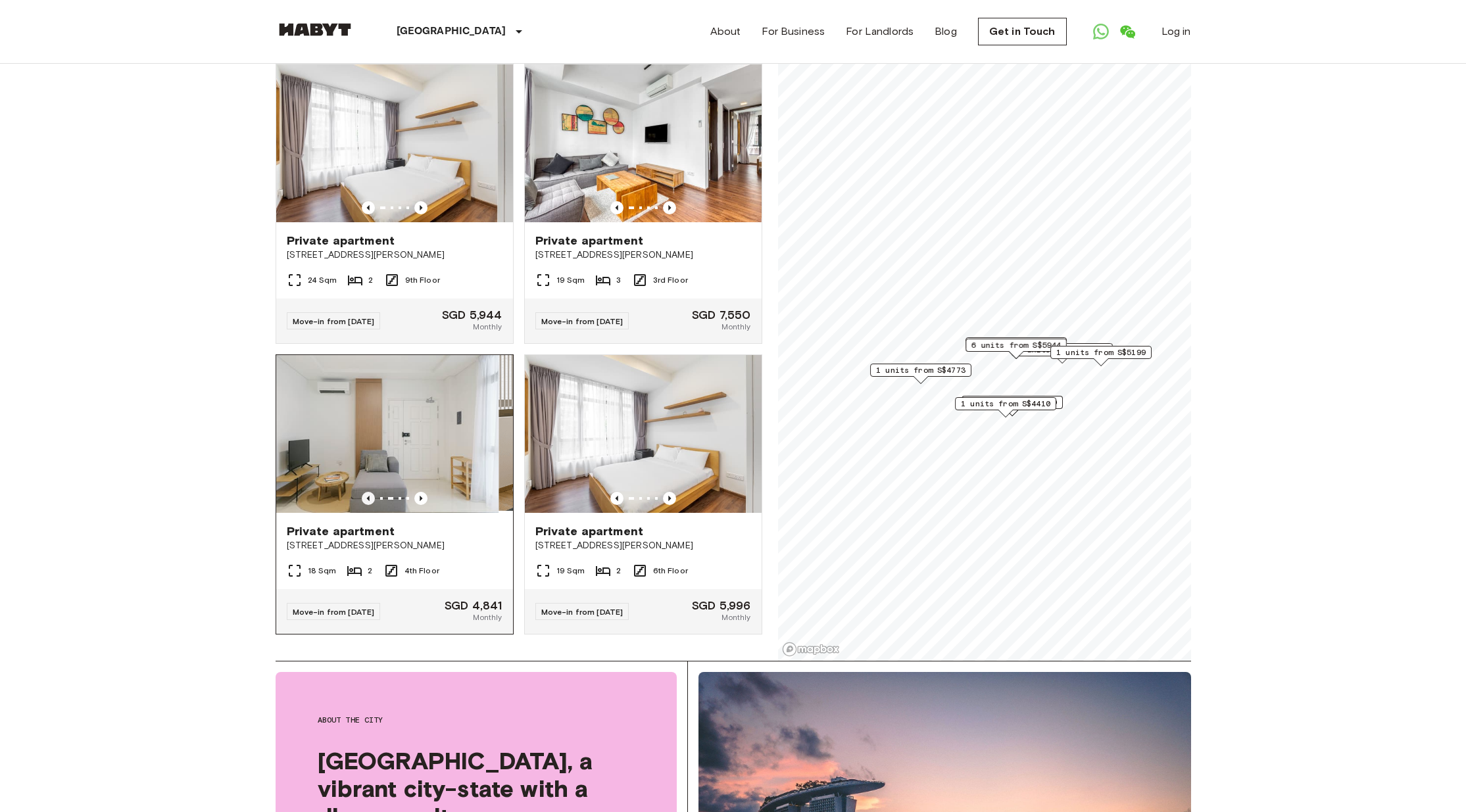
click at [364, 492] on icon "Previous image" at bounding box center [368, 498] width 13 height 13
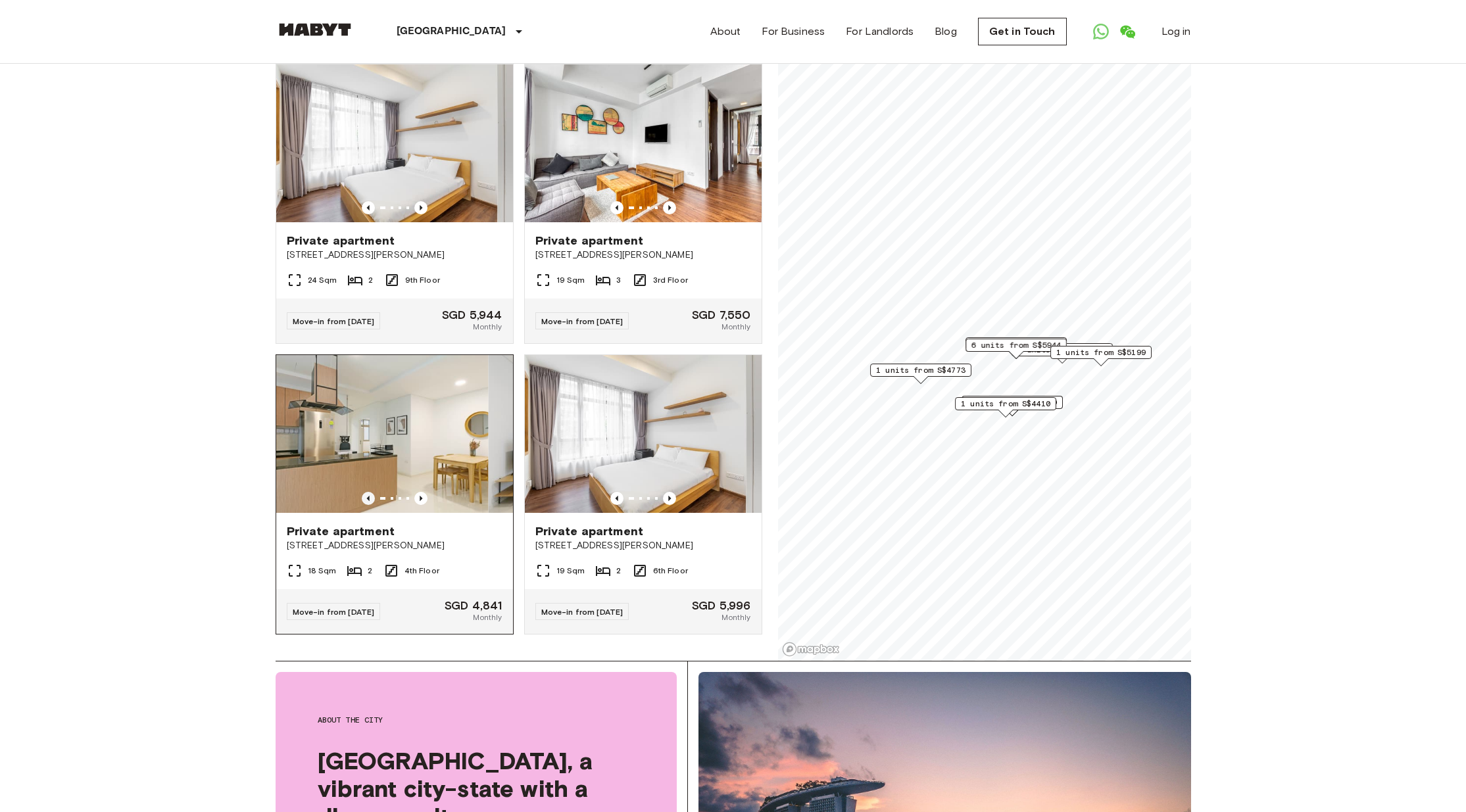
click at [364, 492] on icon "Previous image" at bounding box center [368, 498] width 13 height 13
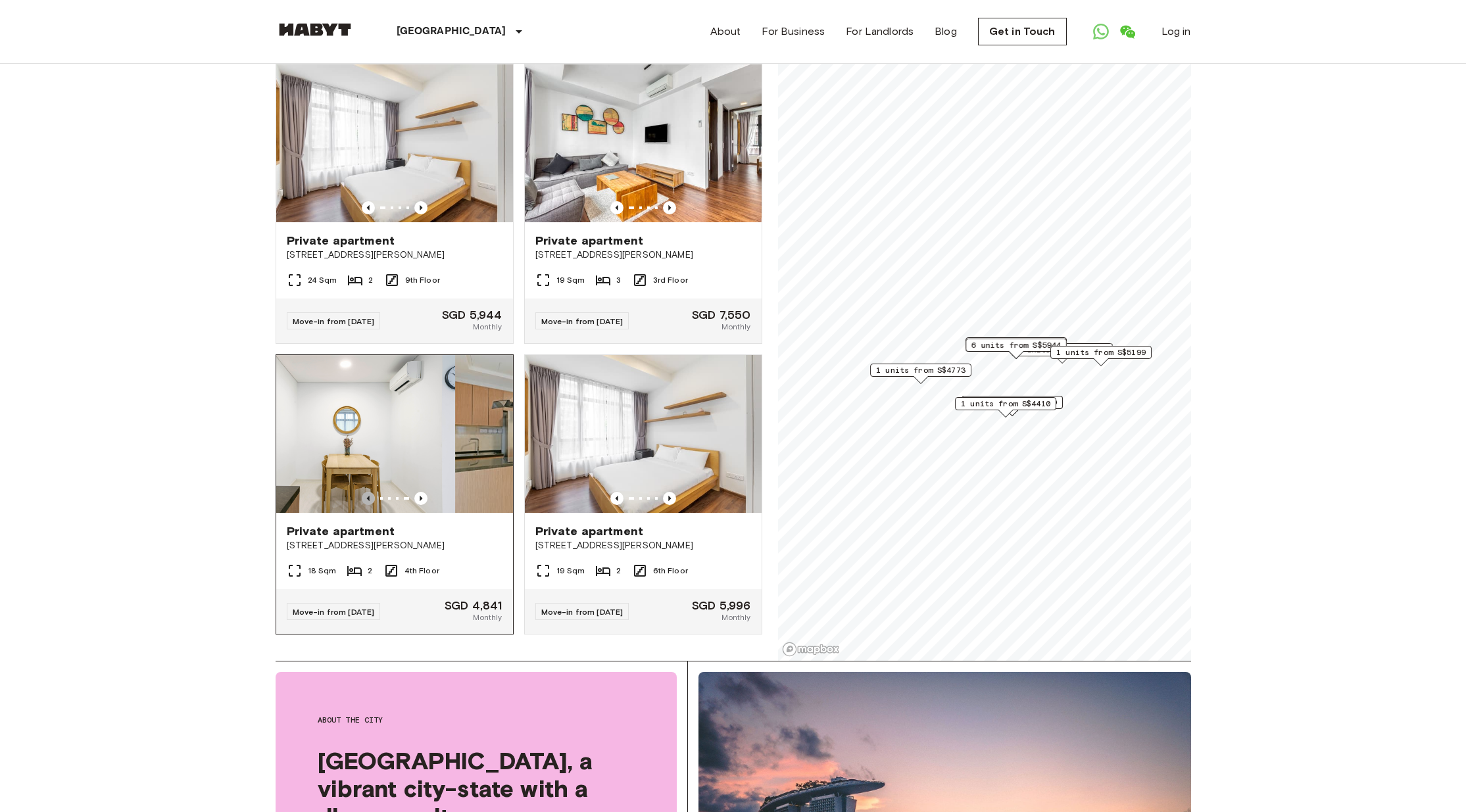
click at [364, 492] on icon "Previous image" at bounding box center [368, 498] width 13 height 13
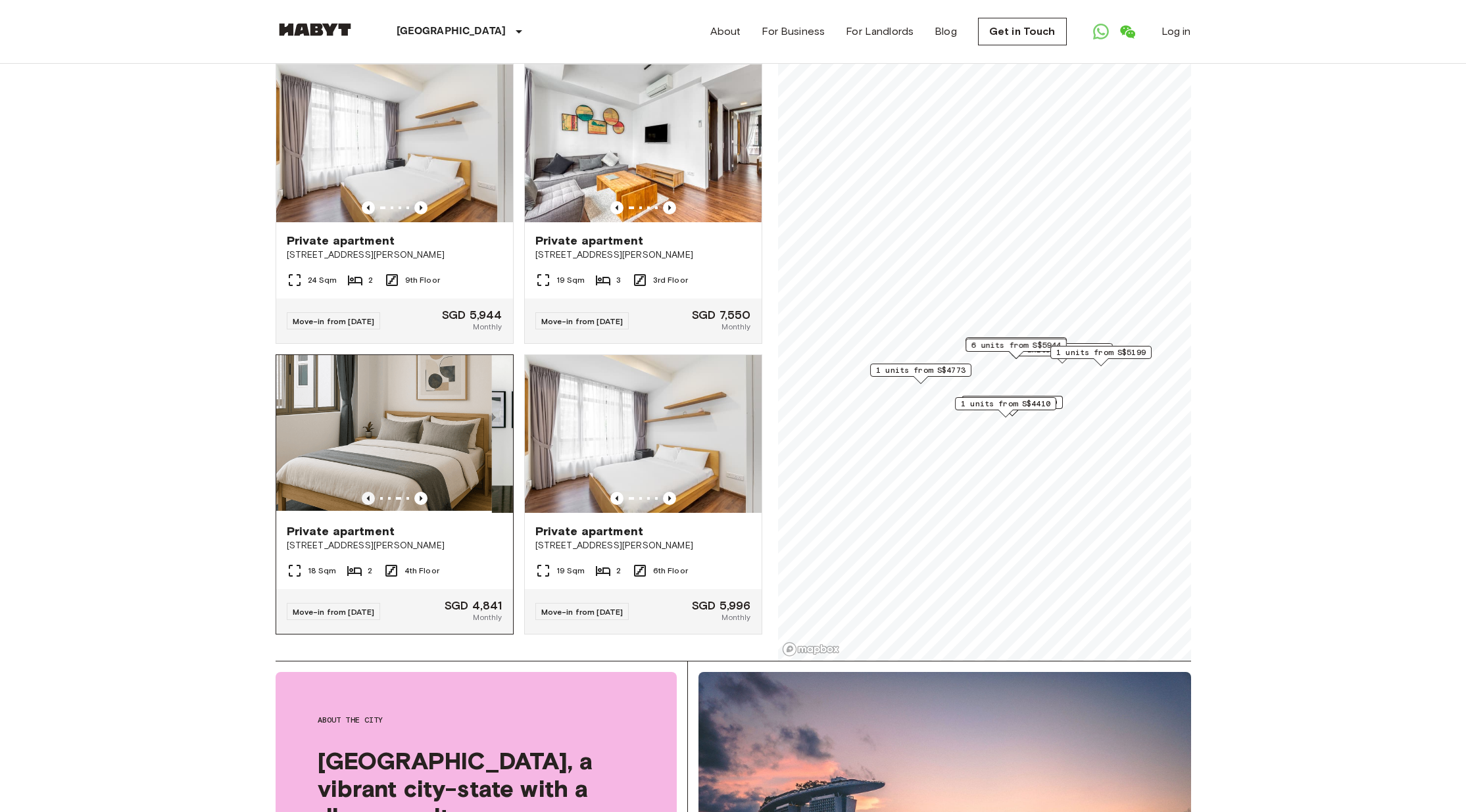
click at [364, 492] on icon "Previous image" at bounding box center [368, 498] width 13 height 13
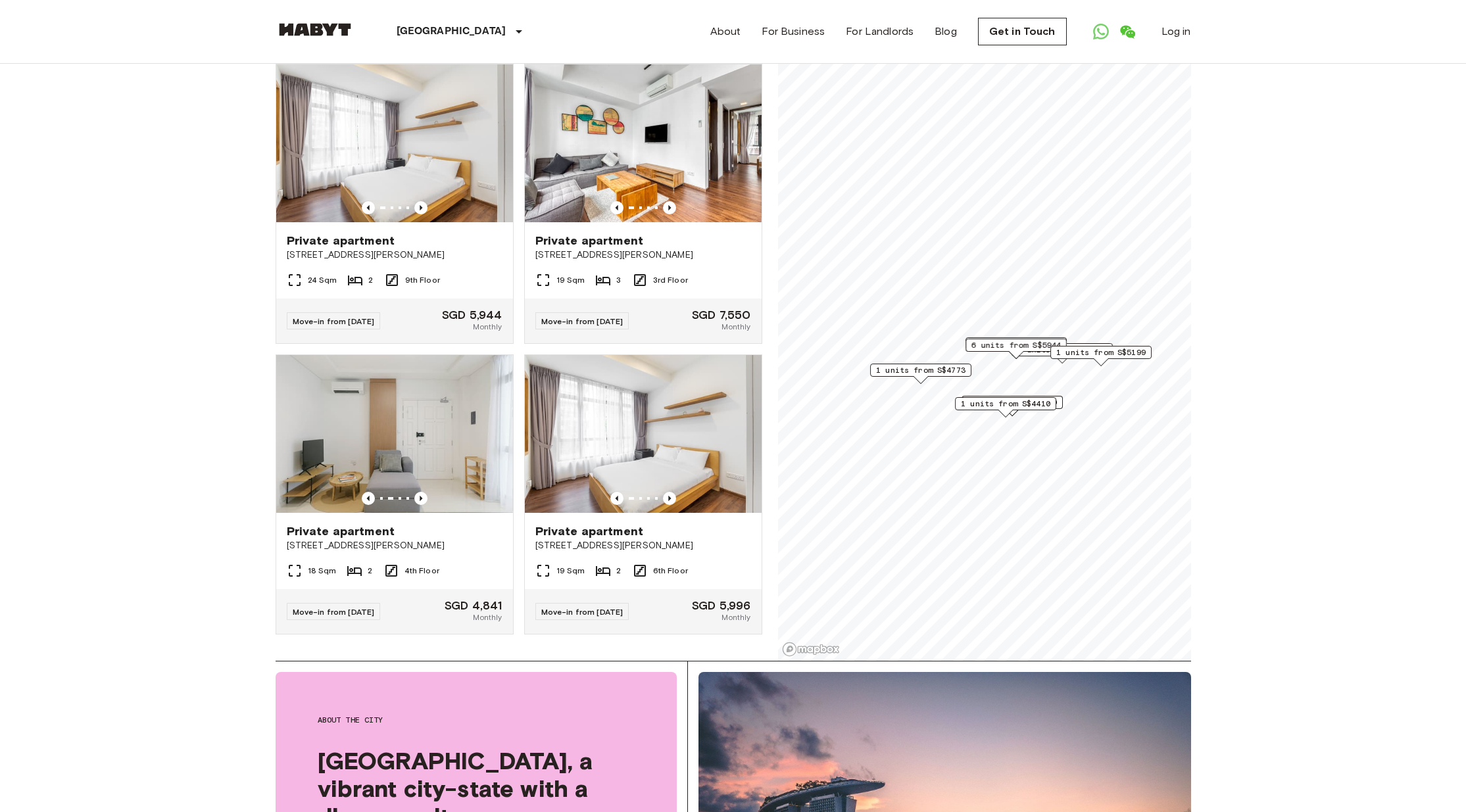
scroll to position [0, 0]
